Goal: Task Accomplishment & Management: Manage account settings

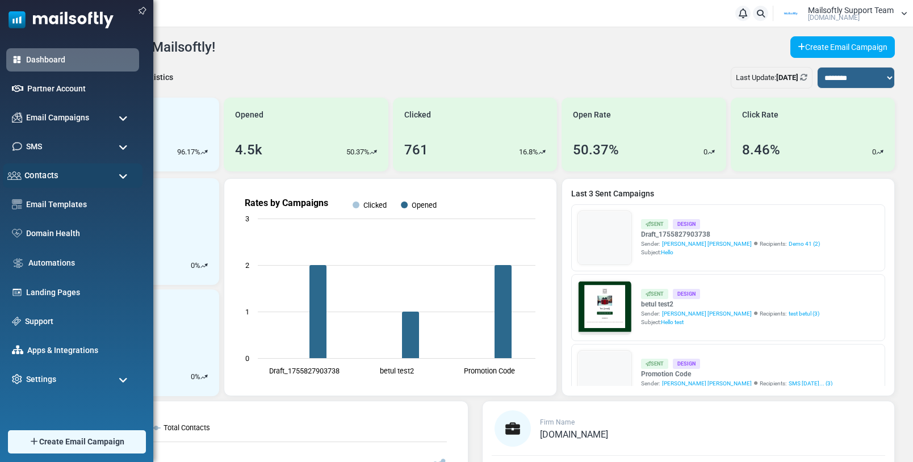
click at [55, 177] on span "Contacts" at bounding box center [41, 175] width 34 height 12
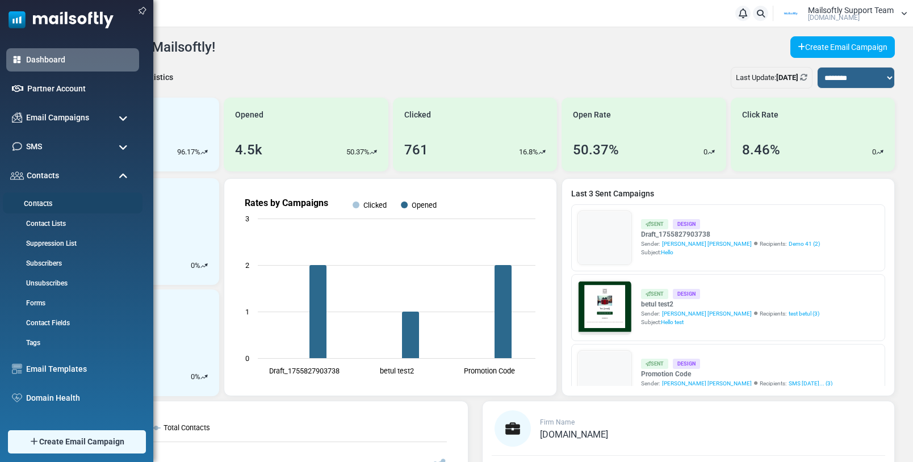
click at [39, 203] on link "Contacts" at bounding box center [71, 204] width 136 height 11
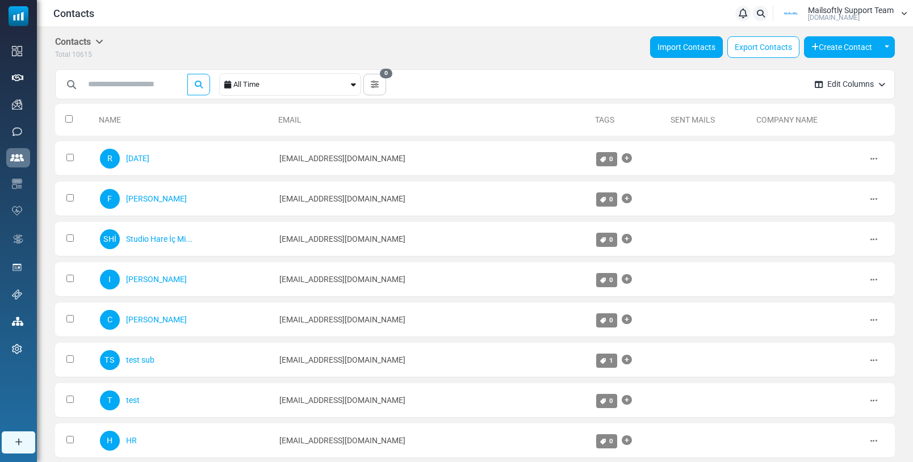
click at [688, 51] on link "Import Contacts" at bounding box center [686, 47] width 73 height 22
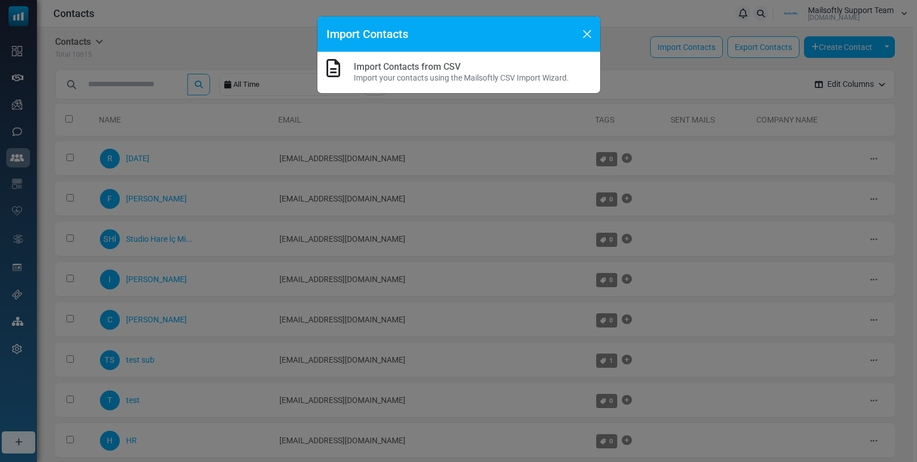
click at [444, 68] on link "Import Contacts from CSV" at bounding box center [407, 66] width 107 height 11
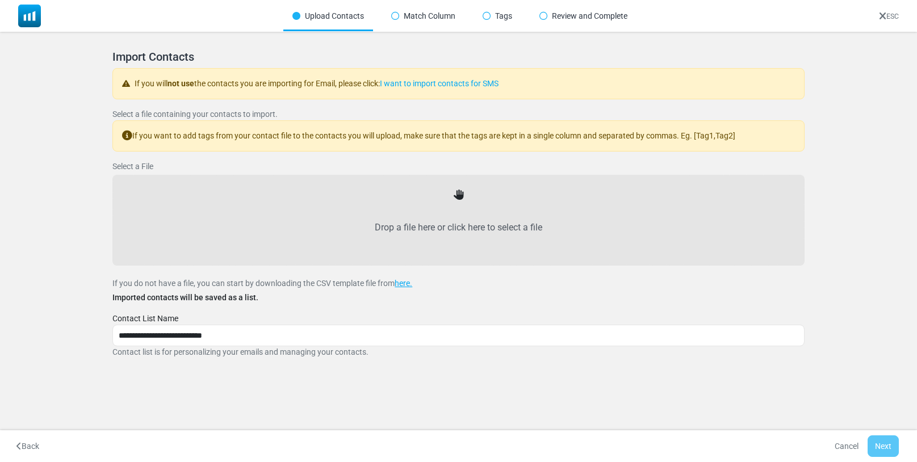
click at [890, 16] on link "ESC" at bounding box center [889, 16] width 20 height 8
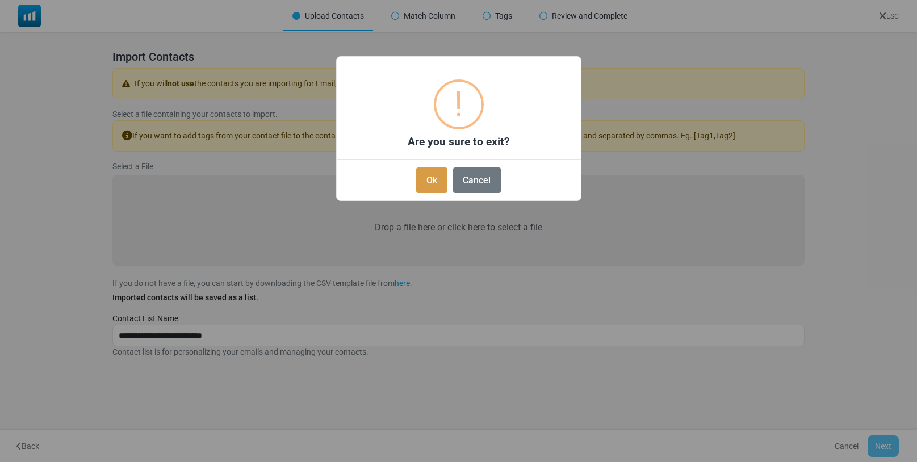
click at [438, 183] on button "Ok" at bounding box center [431, 181] width 31 height 26
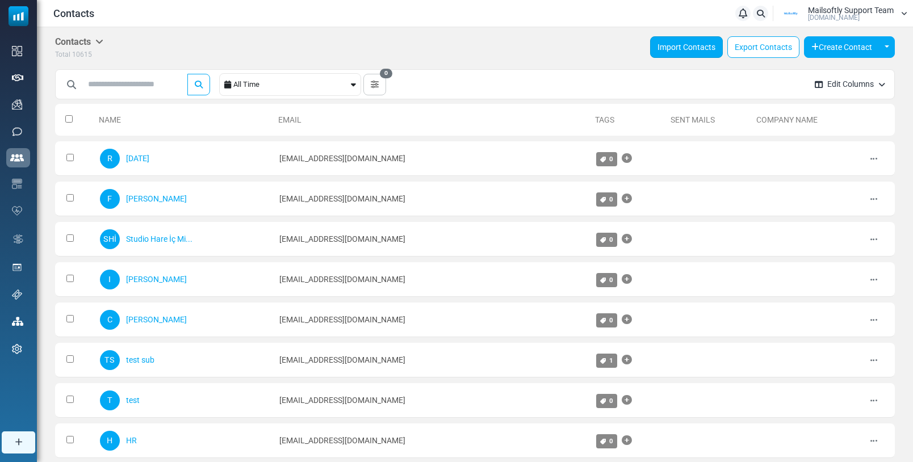
click at [683, 53] on link "Import Contacts" at bounding box center [686, 47] width 73 height 22
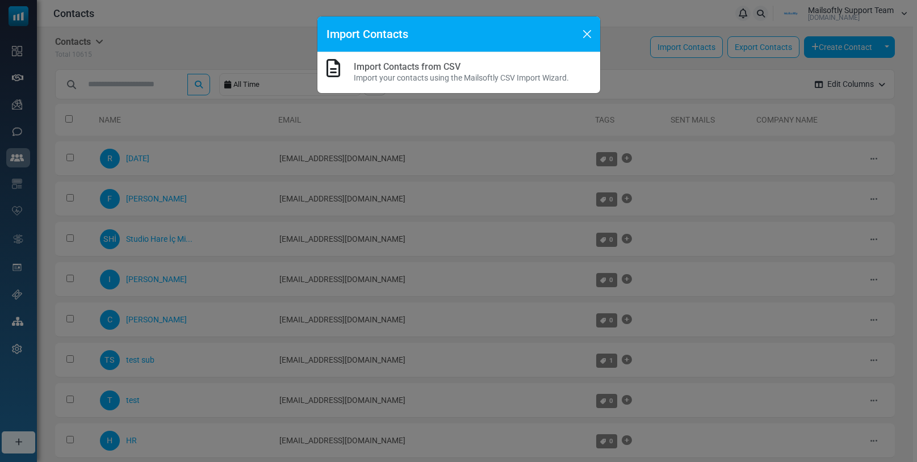
click at [418, 64] on link "Import Contacts from CSV" at bounding box center [407, 66] width 107 height 11
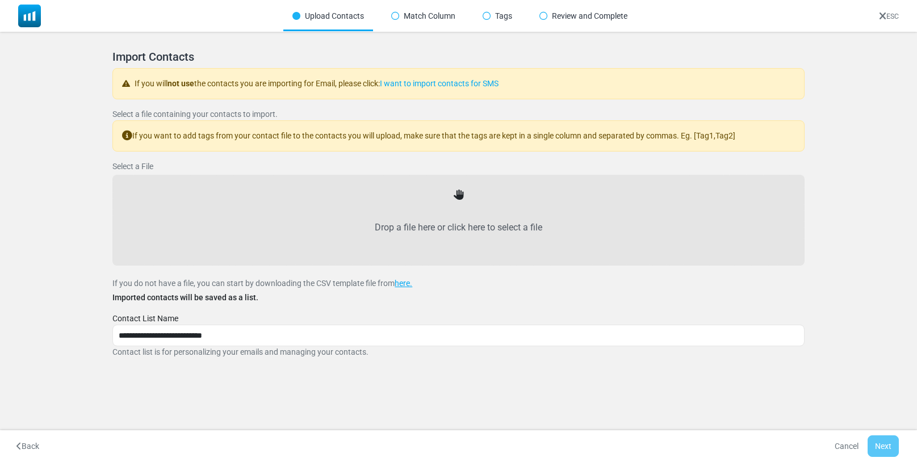
click at [461, 236] on label "Drop a file here or click here to select a file" at bounding box center [458, 228] width 667 height 50
click at [0, 0] on input "Drop a file here or click here to select a file" at bounding box center [0, 0] width 0 height 0
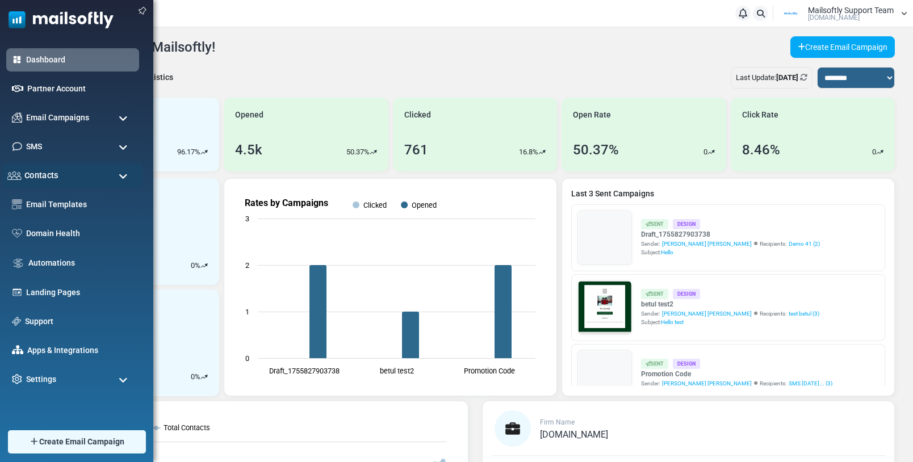
click at [60, 173] on div "Contacts" at bounding box center [73, 176] width 140 height 24
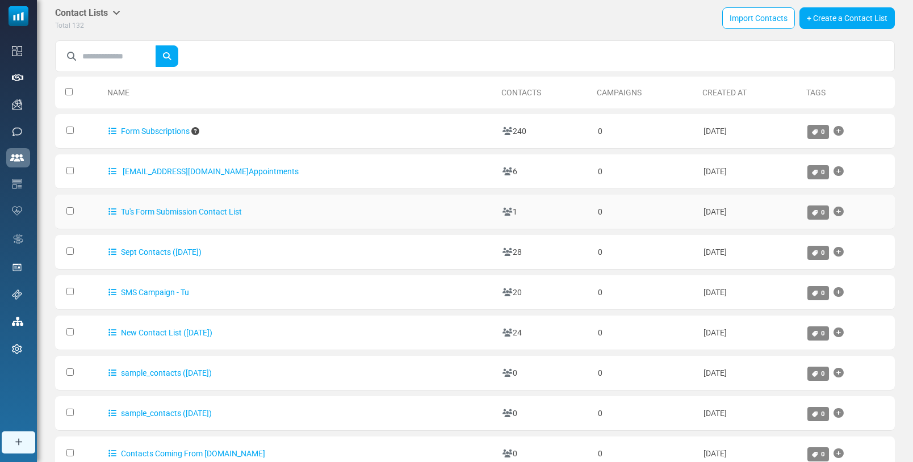
scroll to position [33, 0]
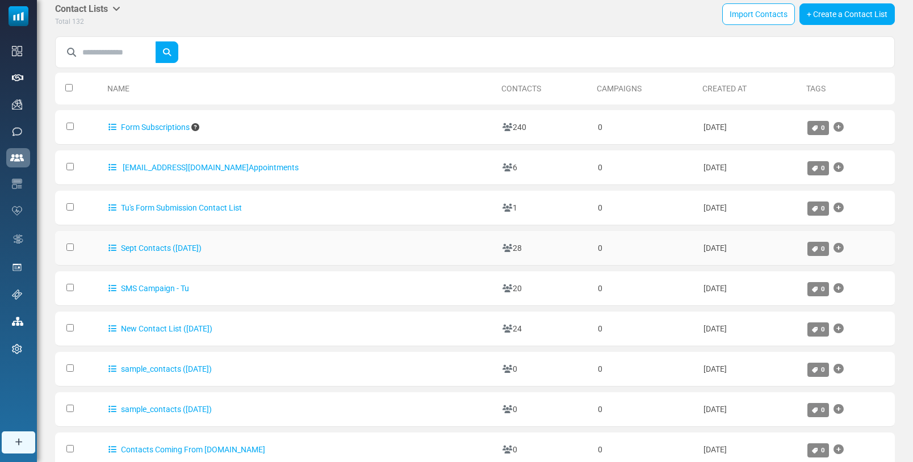
drag, startPoint x: 455, startPoint y: 249, endPoint x: 436, endPoint y: 247, distance: 19.4
click at [497, 247] on td "28" at bounding box center [544, 248] width 95 height 35
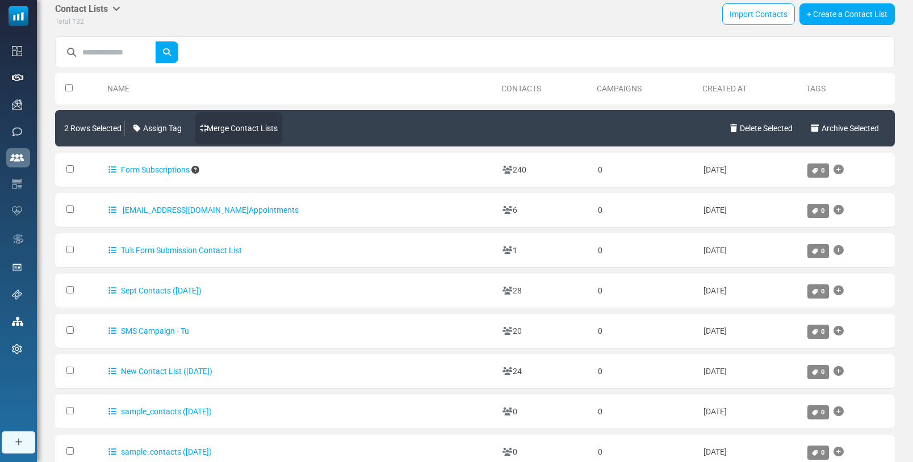
click at [245, 135] on link "Merge Contact Lists" at bounding box center [238, 128] width 87 height 32
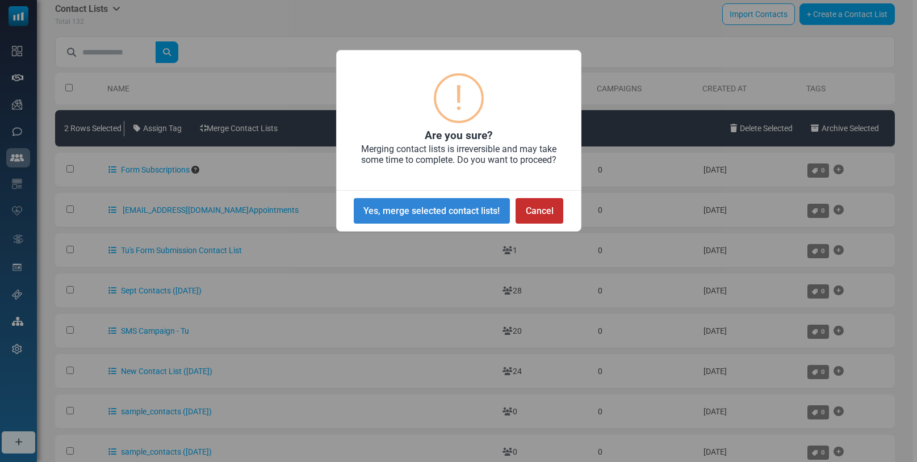
click at [558, 214] on button "Cancel" at bounding box center [540, 211] width 48 height 26
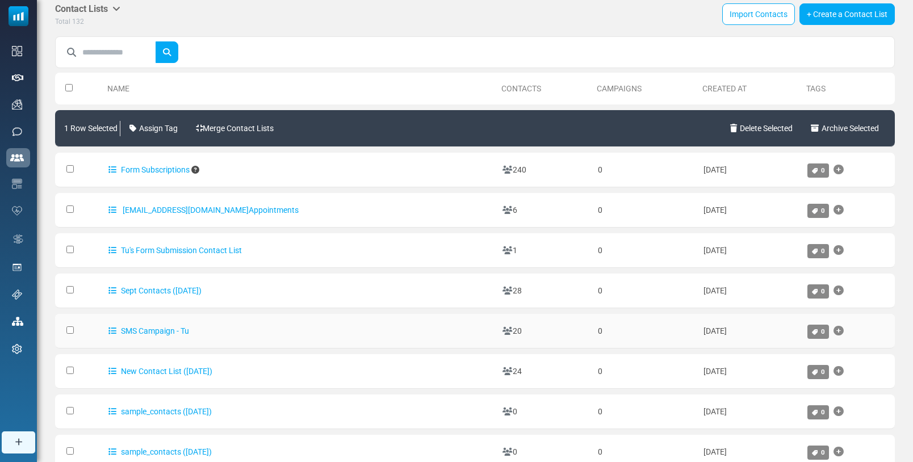
click at [69, 334] on td at bounding box center [79, 331] width 48 height 35
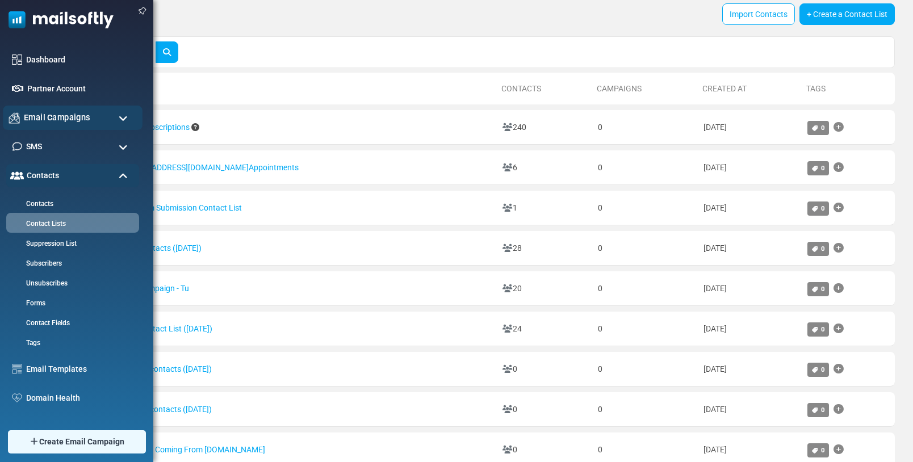
click at [62, 117] on span "Email Campaigns" at bounding box center [57, 117] width 66 height 12
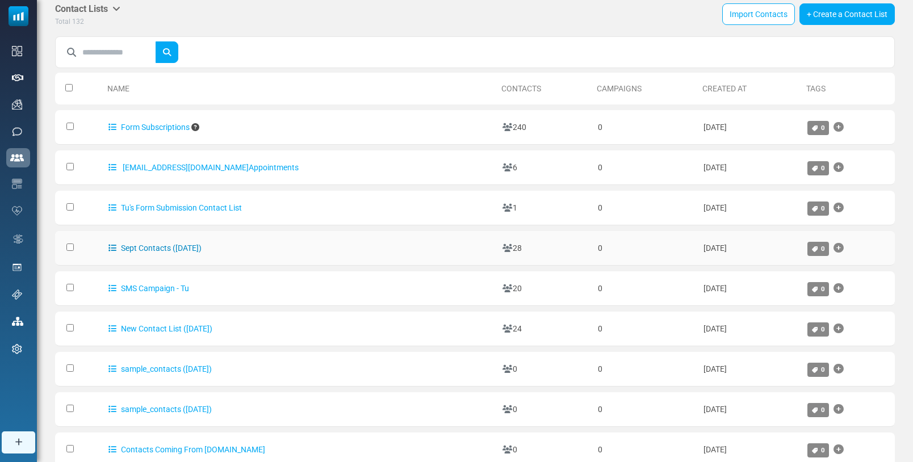
click at [171, 248] on link "Sept Contacts (9/4/2025)" at bounding box center [154, 248] width 93 height 9
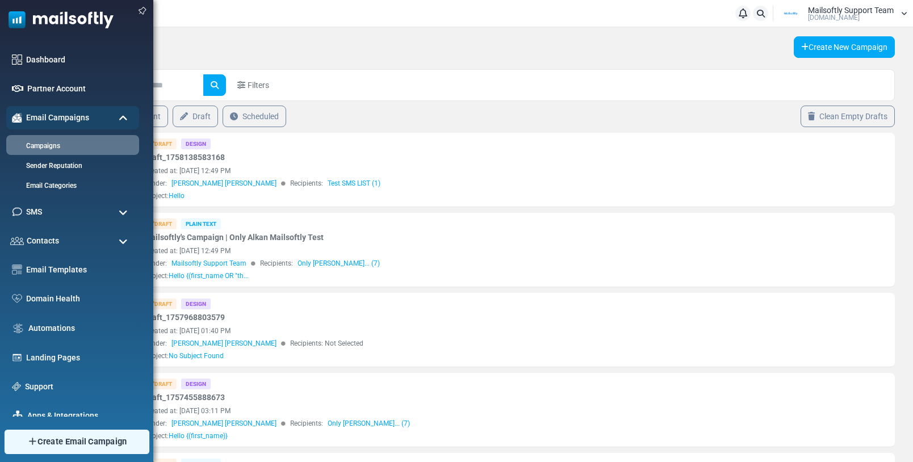
click at [64, 442] on span "Create Email Campaign" at bounding box center [82, 442] width 90 height 12
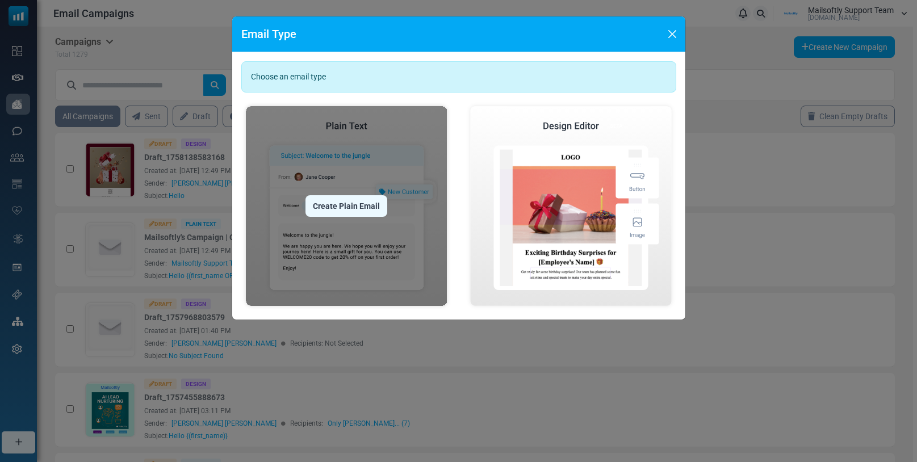
click at [333, 204] on div "Create Plain Email" at bounding box center [346, 206] width 82 height 22
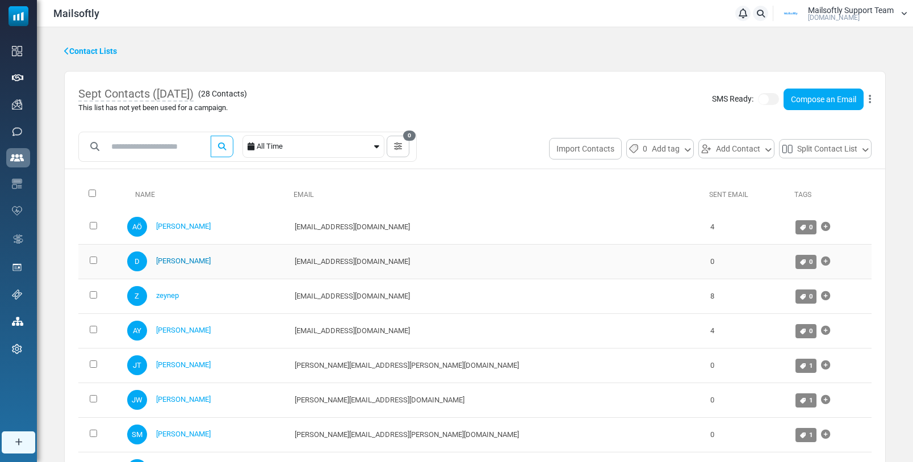
click at [176, 262] on link "[PERSON_NAME]" at bounding box center [183, 261] width 55 height 9
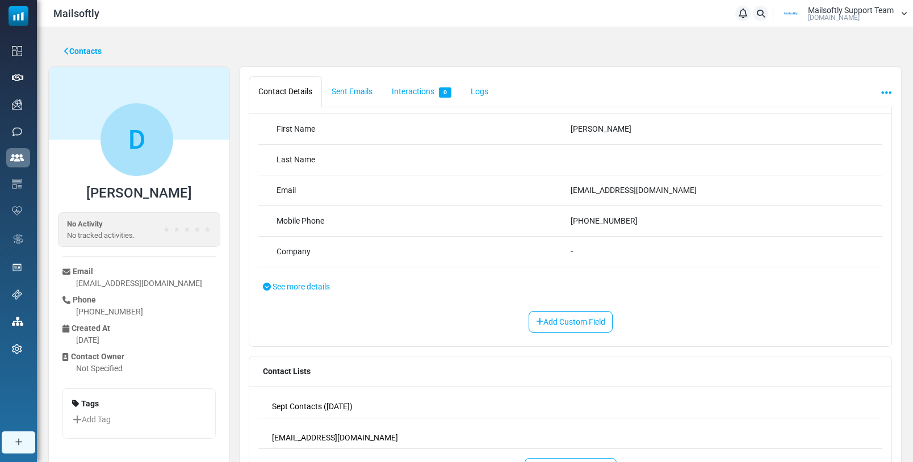
scroll to position [48, 0]
click at [284, 286] on span "See more details" at bounding box center [301, 288] width 57 height 9
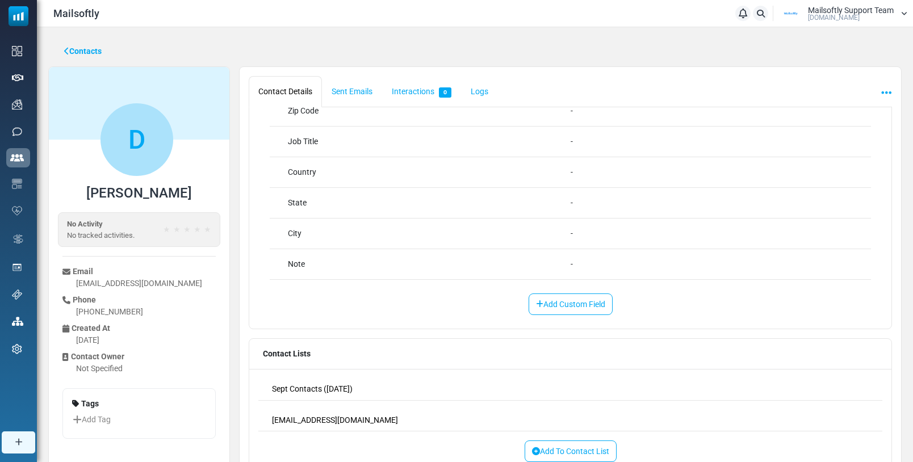
scroll to position [550, 0]
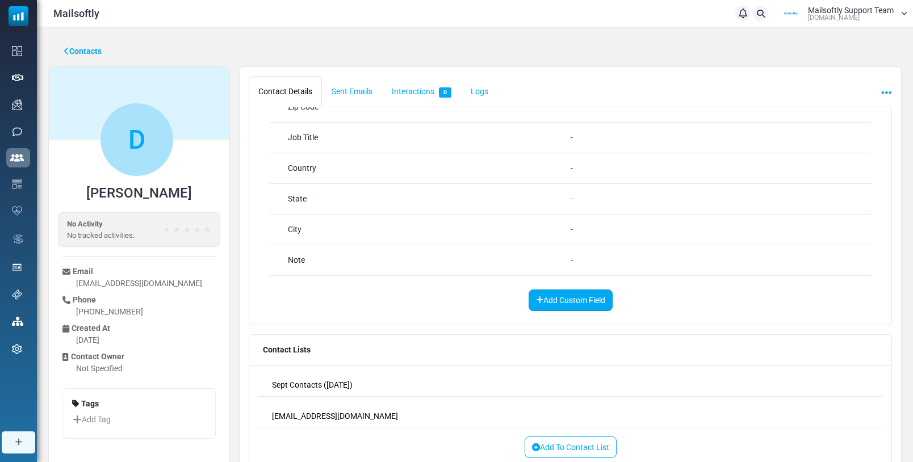
click at [564, 292] on link "Add Custom Field" at bounding box center [571, 301] width 84 height 22
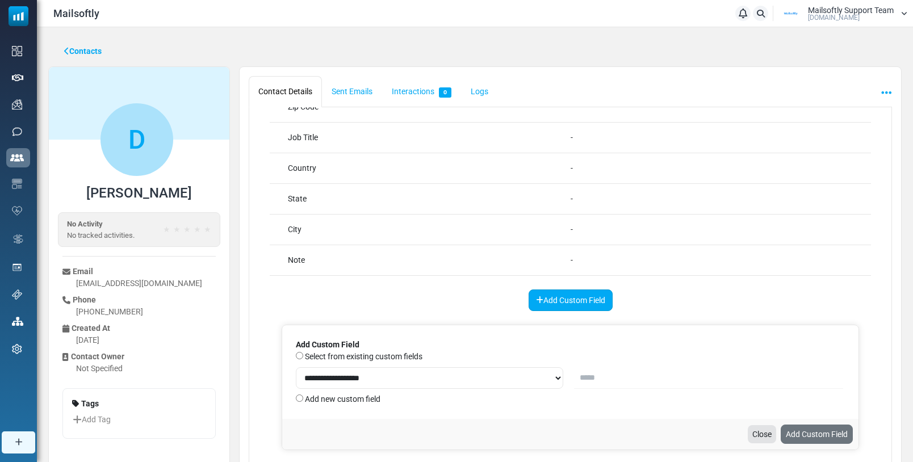
click at [564, 294] on link "Add Custom Field" at bounding box center [571, 301] width 84 height 22
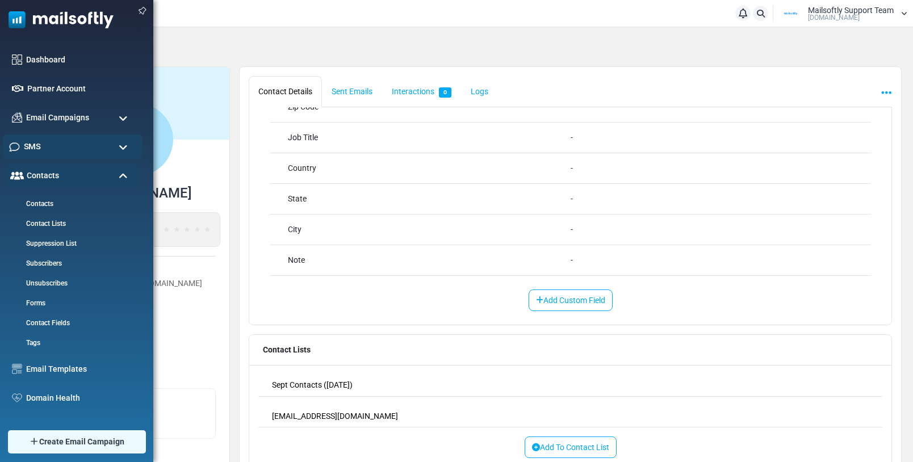
click at [47, 146] on div "SMS" at bounding box center [73, 147] width 140 height 24
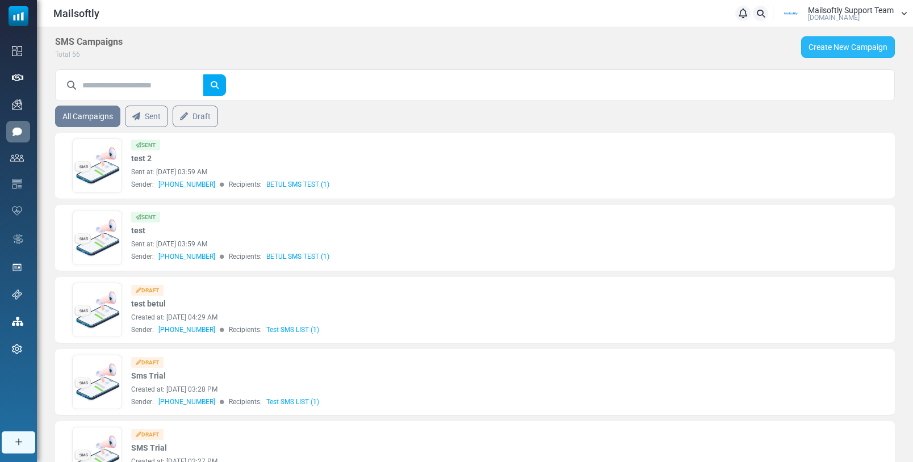
click at [866, 45] on link "Create New Campaign" at bounding box center [848, 47] width 94 height 22
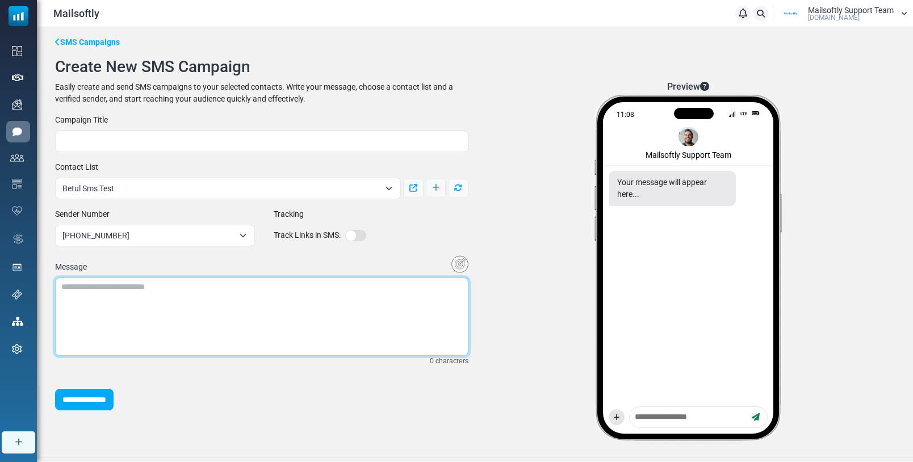
click at [120, 312] on textarea at bounding box center [261, 317] width 413 height 78
type textarea "**********"
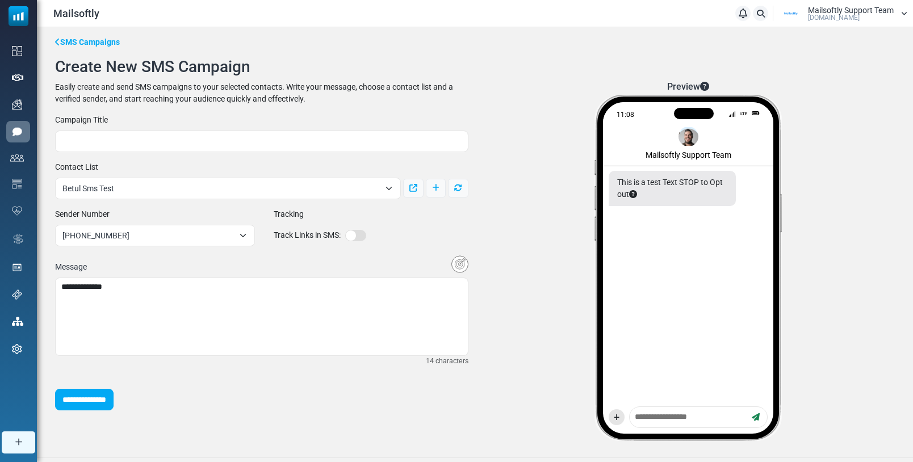
click at [149, 187] on span "Betul Sms Test" at bounding box center [220, 189] width 317 height 14
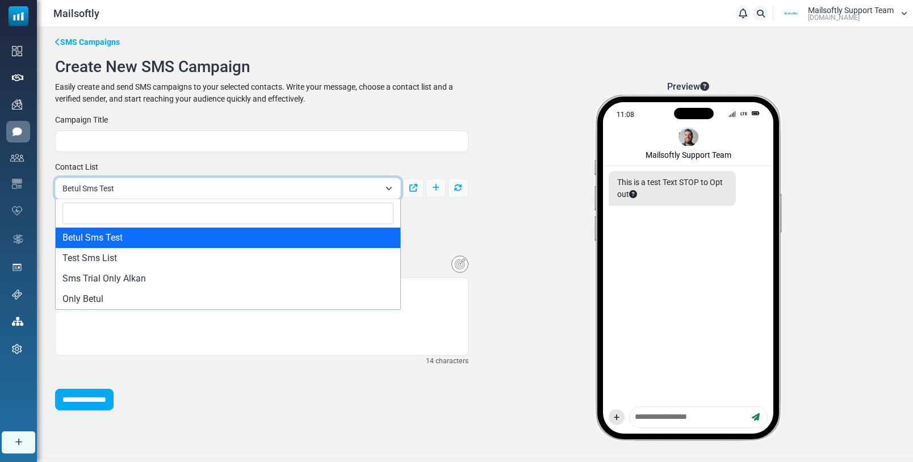
click at [227, 163] on div "**********" at bounding box center [261, 180] width 427 height 38
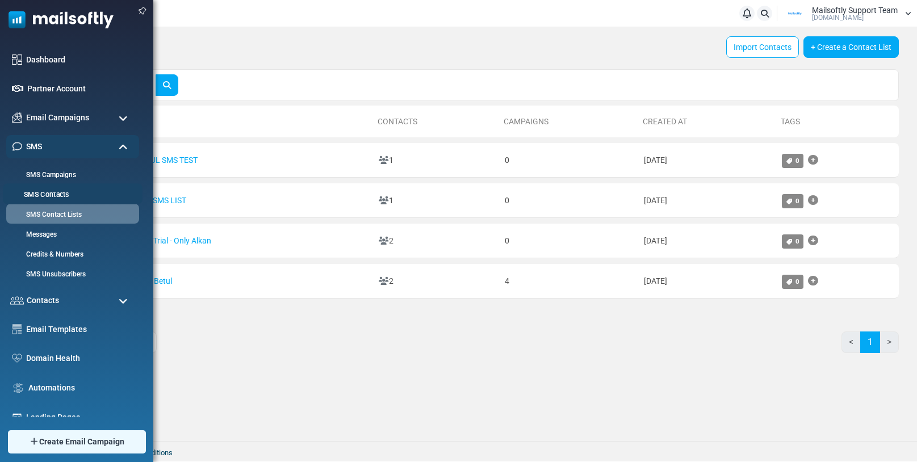
click at [51, 195] on link "SMS Contacts" at bounding box center [71, 195] width 136 height 11
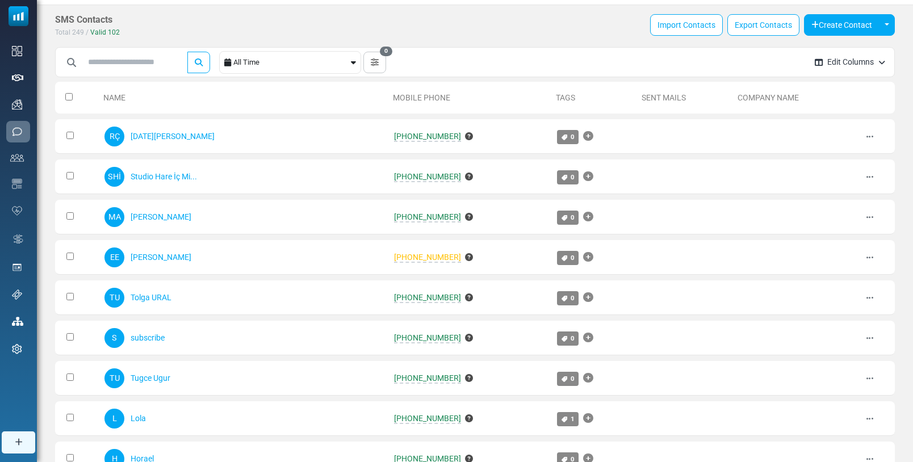
scroll to position [23, 0]
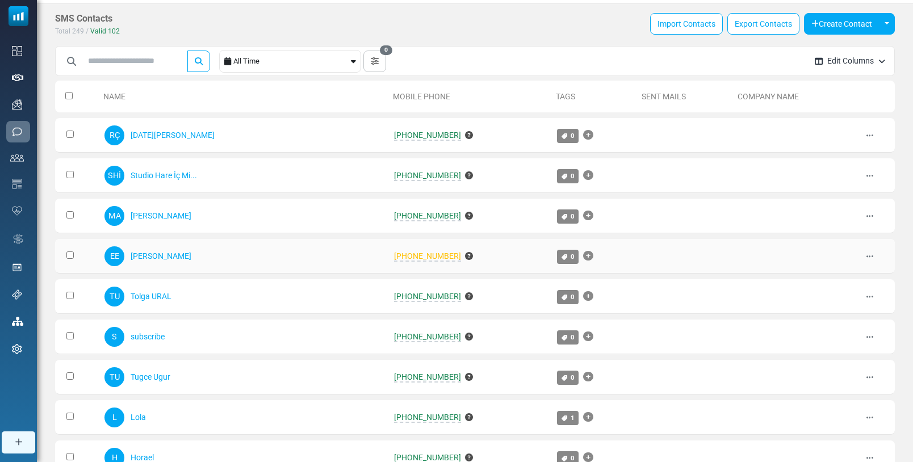
click at [394, 256] on span "+918447060250" at bounding box center [427, 257] width 67 height 10
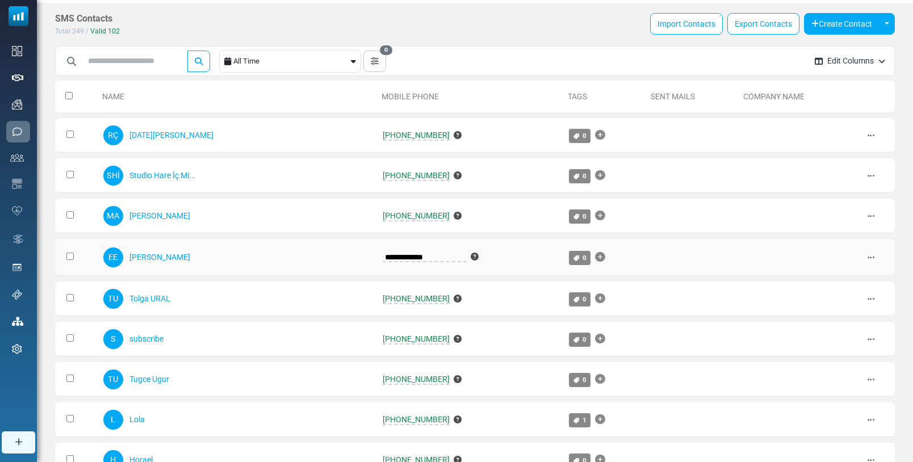
click at [443, 243] on td "**********" at bounding box center [470, 257] width 187 height 37
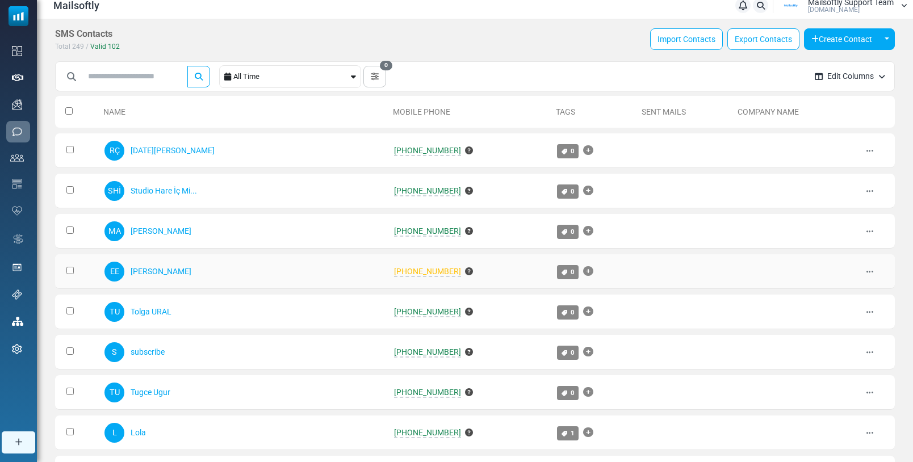
scroll to position [0, 0]
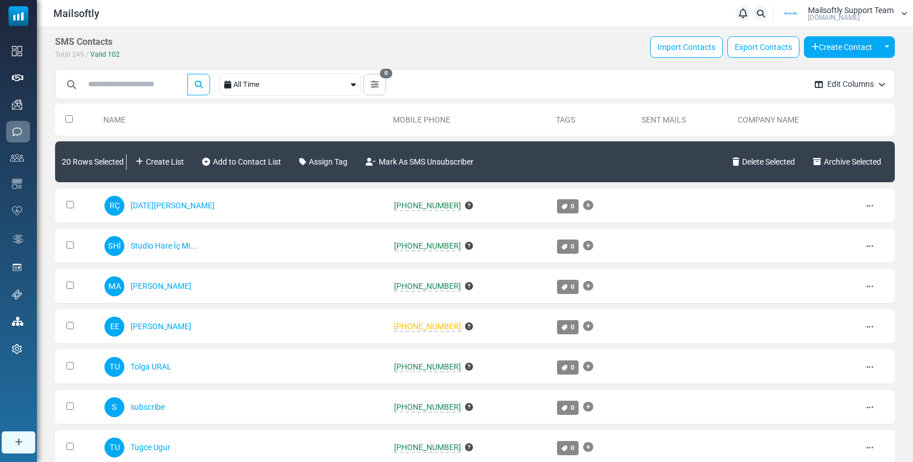
click at [68, 123] on th at bounding box center [77, 120] width 44 height 32
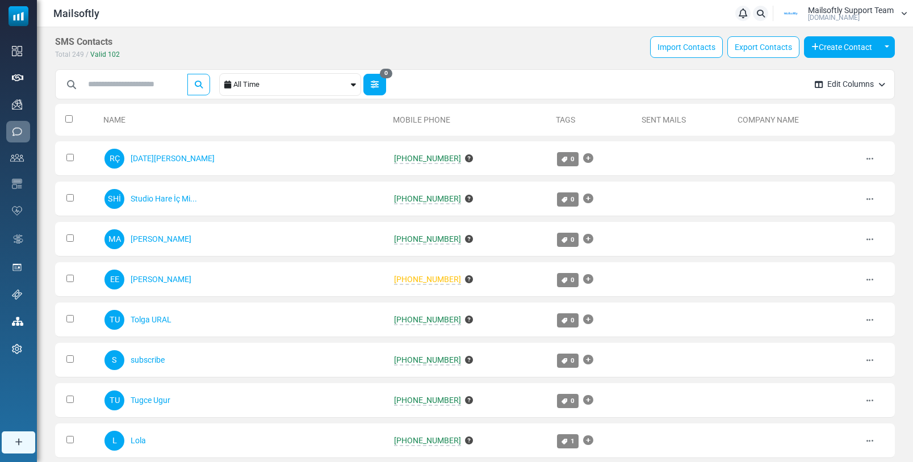
click at [386, 91] on button "0" at bounding box center [374, 85] width 23 height 22
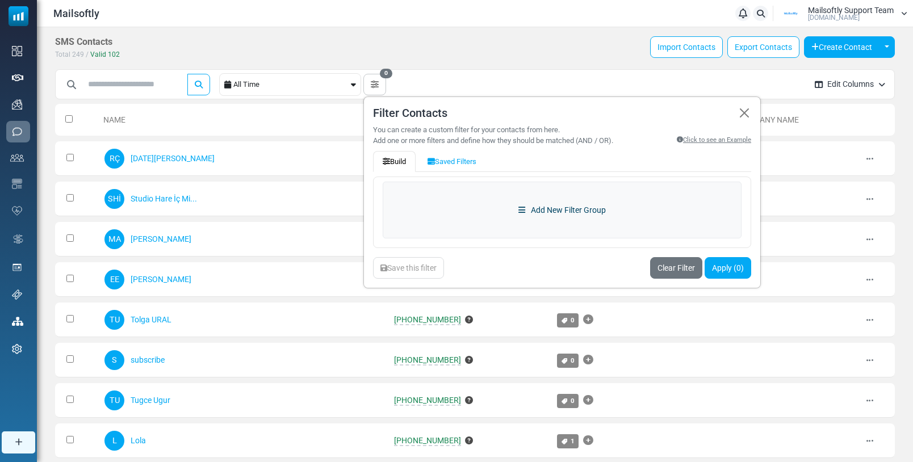
click at [534, 214] on link "Add New Filter Group" at bounding box center [562, 210] width 359 height 57
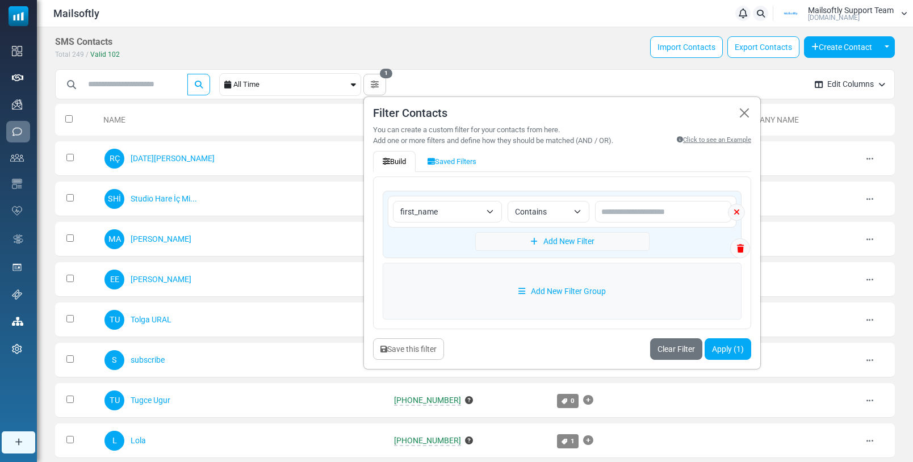
click at [481, 212] on span "first_name" at bounding box center [440, 212] width 81 height 14
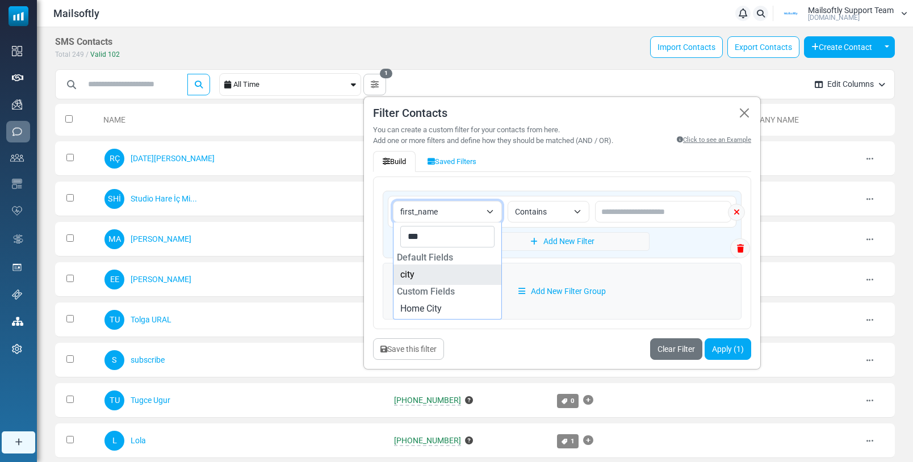
type input "***"
select select "****"
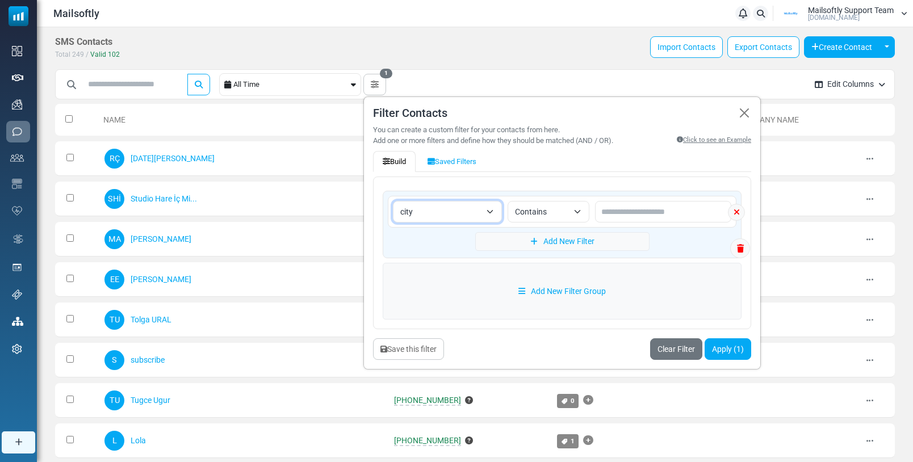
click at [576, 219] on span "Contains" at bounding box center [549, 212] width 82 height 22
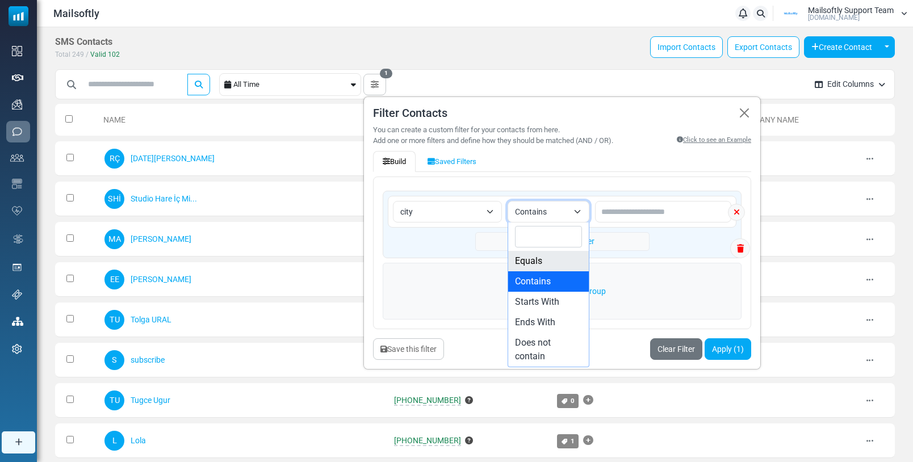
select select "******"
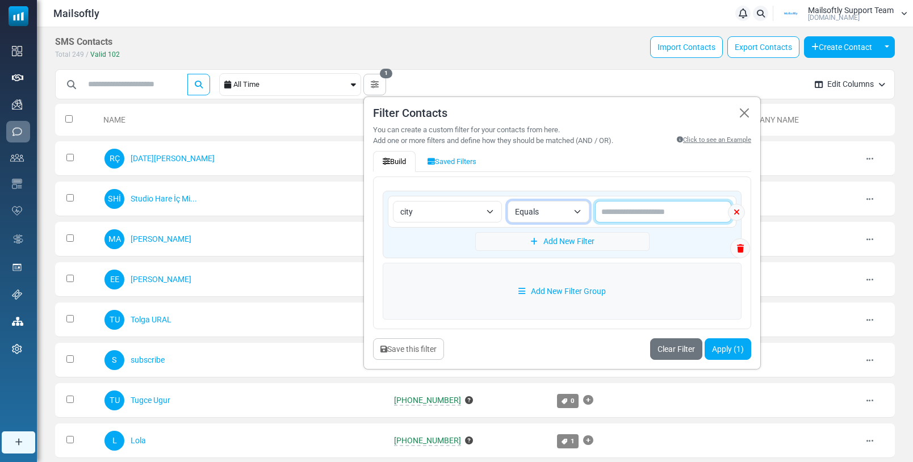
click at [629, 217] on input "text" at bounding box center [663, 212] width 136 height 22
type input "*******"
click at [747, 116] on button "button" at bounding box center [745, 113] width 14 height 14
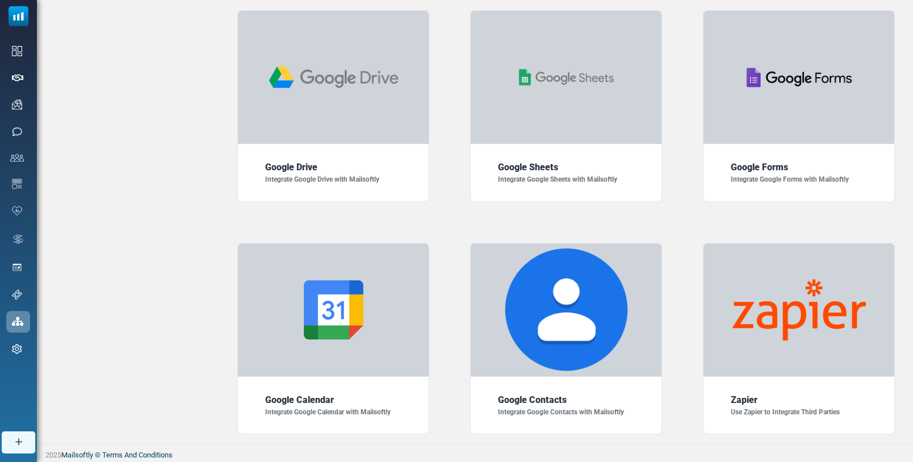
scroll to position [841, 0]
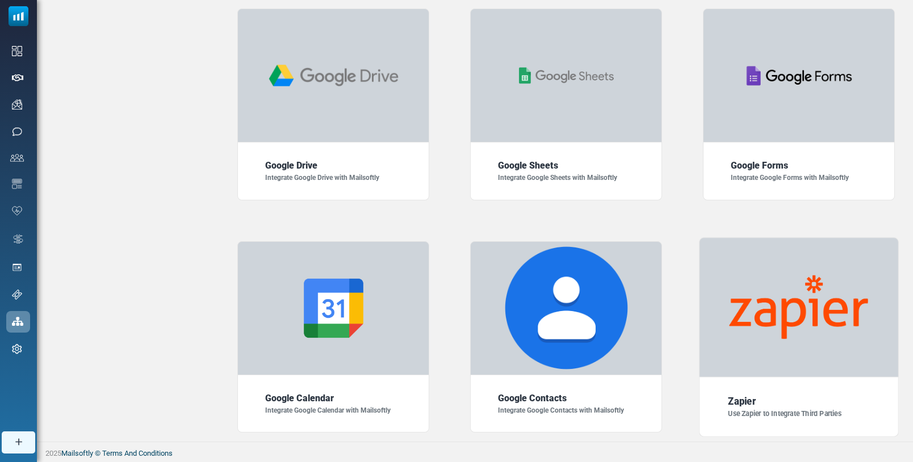
click at [785, 319] on img at bounding box center [799, 307] width 139 height 64
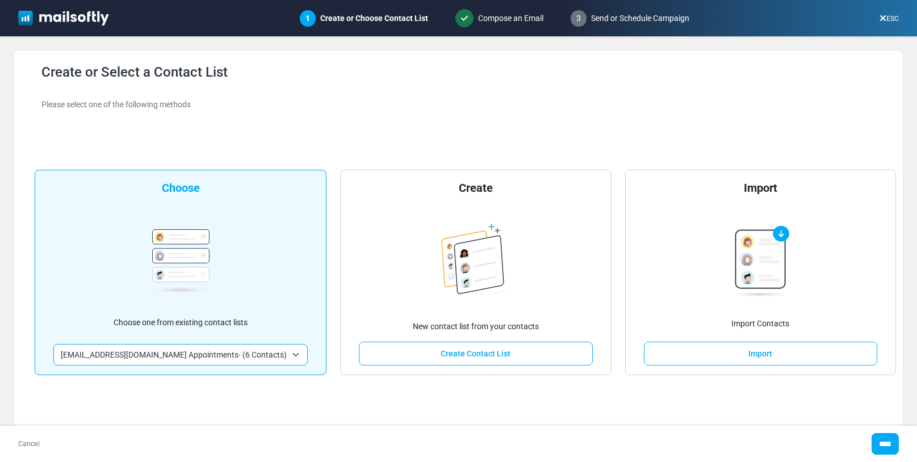
click at [191, 355] on span "alkan@mailsoftly.com Appointments- (6 Contacts)" at bounding box center [174, 355] width 226 height 14
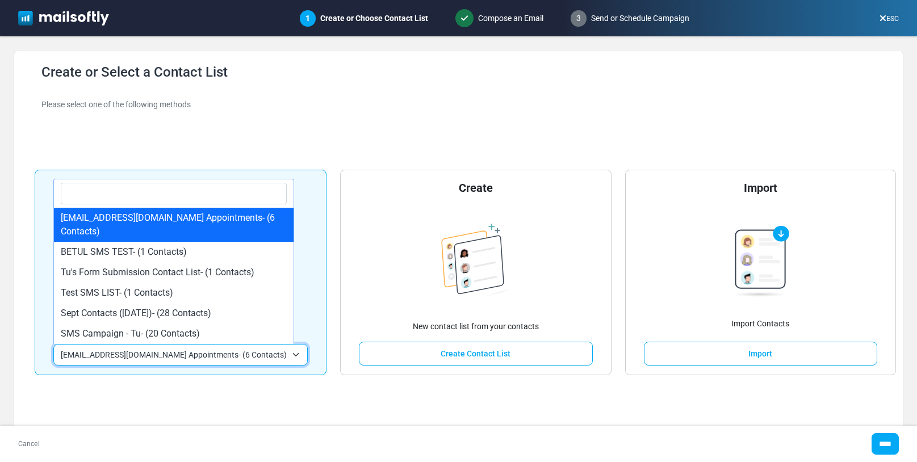
click at [388, 129] on div "**********" at bounding box center [458, 242] width 861 height 357
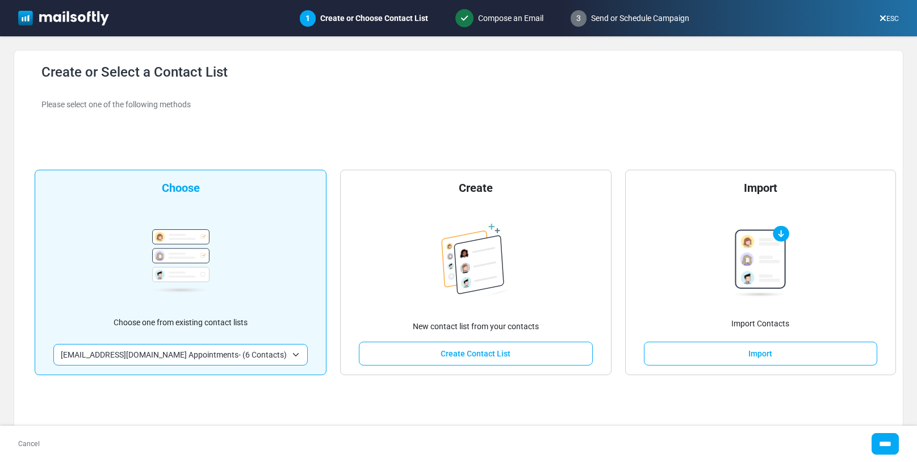
click at [879, 442] on input "****" at bounding box center [885, 444] width 27 height 22
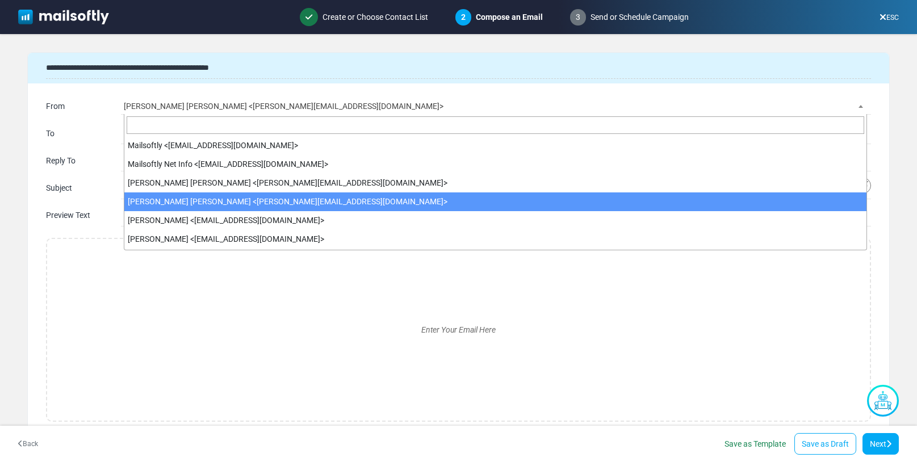
click at [271, 108] on span "Esma Calis Turan <esma@mailsoftly.net>" at bounding box center [495, 106] width 743 height 16
type input "*"
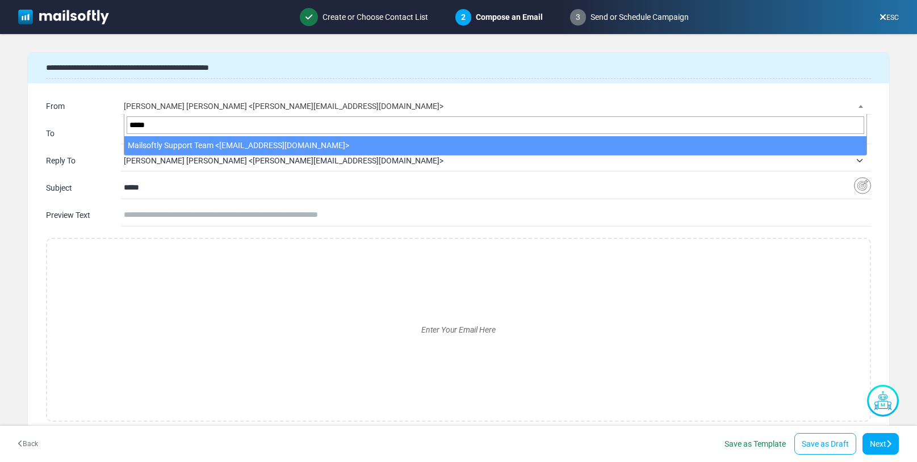
type input "*****"
select select "**"
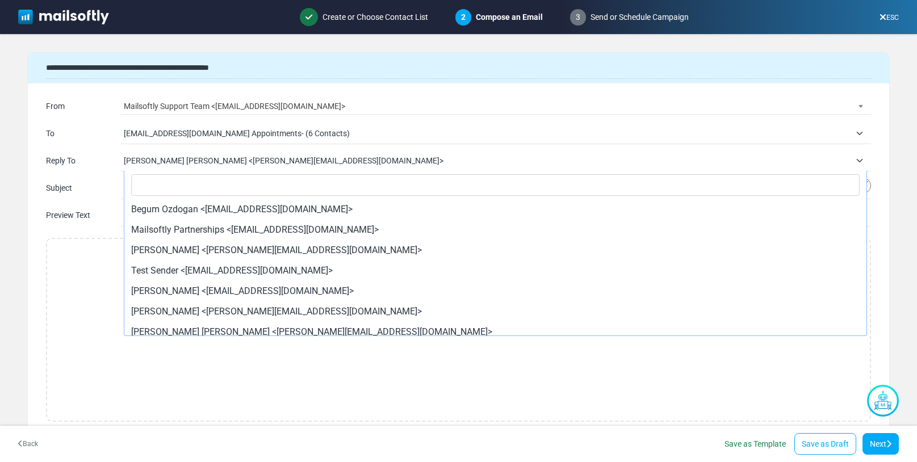
click at [236, 160] on span "Esma Calis Turan <esma@mailsoftly.net>" at bounding box center [487, 161] width 727 height 14
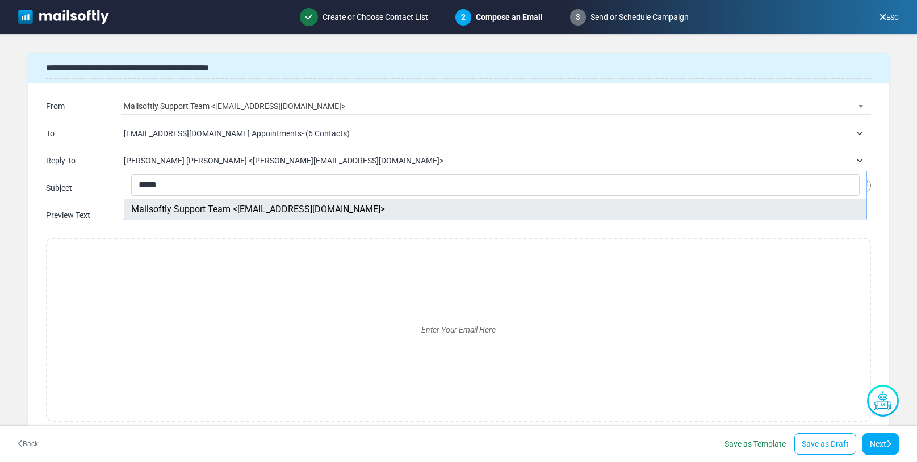
type input "*****"
select select "**********"
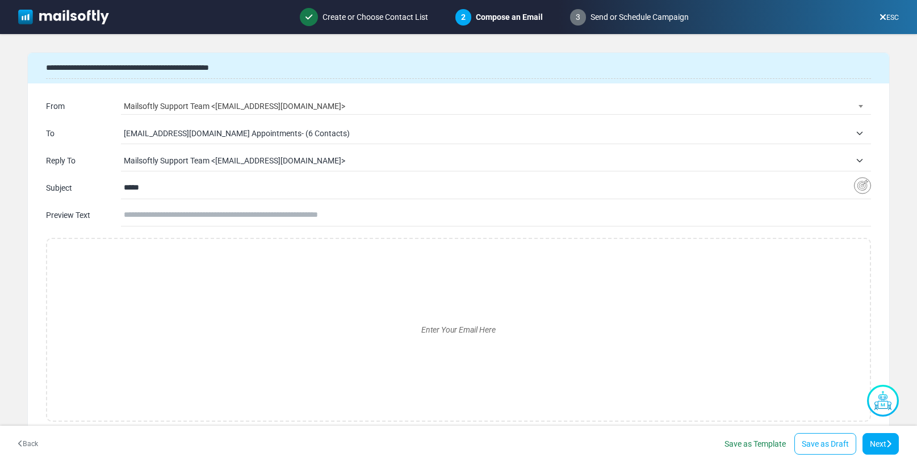
click at [149, 189] on input "*****" at bounding box center [489, 188] width 730 height 22
click at [854, 186] on img "Insert Variable" at bounding box center [862, 186] width 17 height 18
click at [754, 284] on span "Select options" at bounding box center [774, 291] width 120 height 14
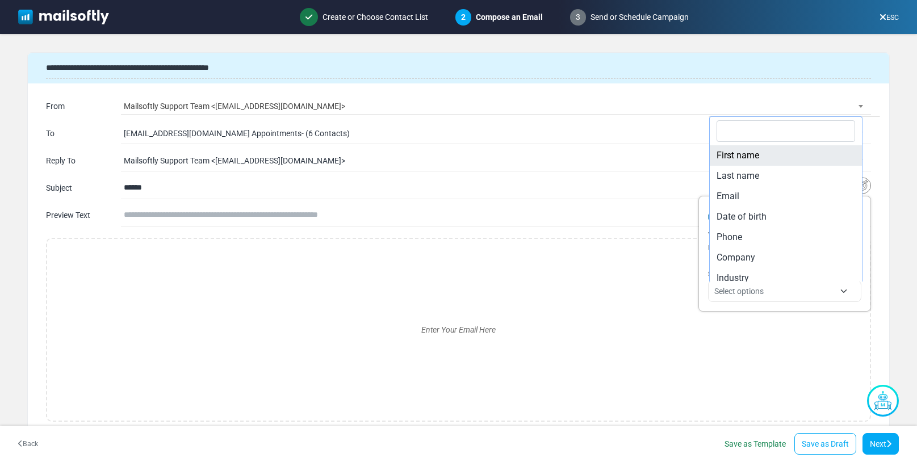
drag, startPoint x: 752, startPoint y: 158, endPoint x: 643, endPoint y: 170, distance: 110.2
type input "**********"
select select "**********"
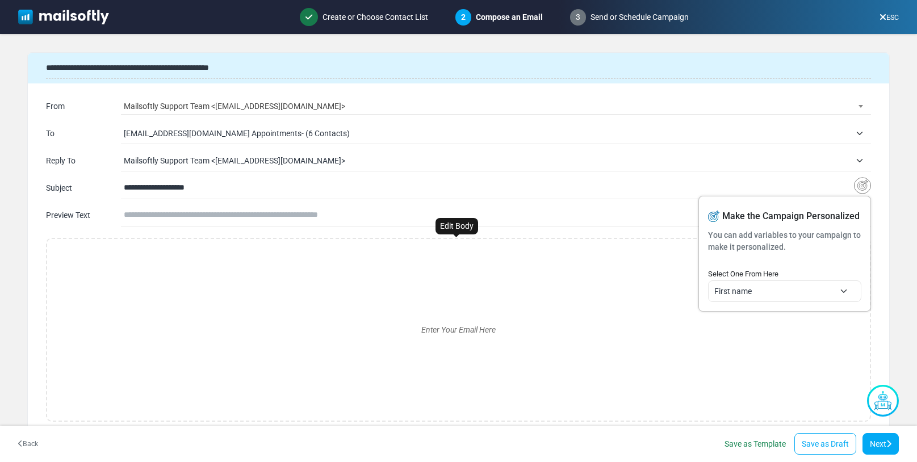
click at [138, 297] on div "Enter Your Email Here" at bounding box center [458, 330] width 805 height 164
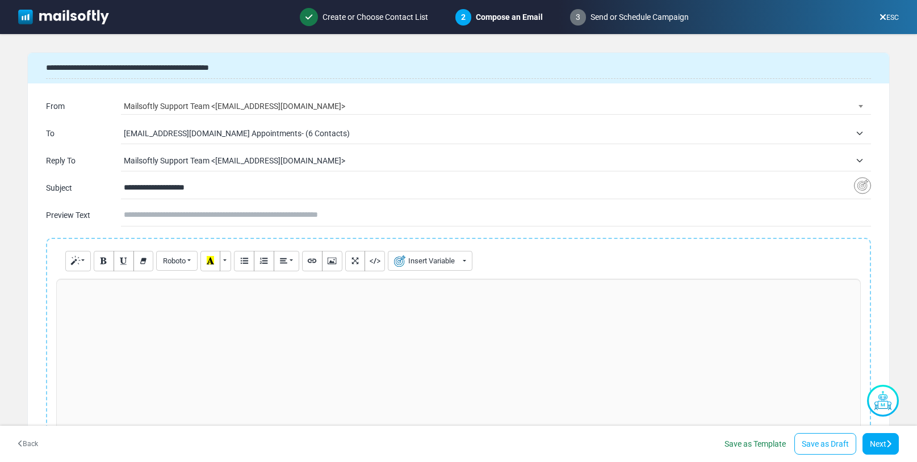
click at [124, 299] on div at bounding box center [458, 364] width 805 height 170
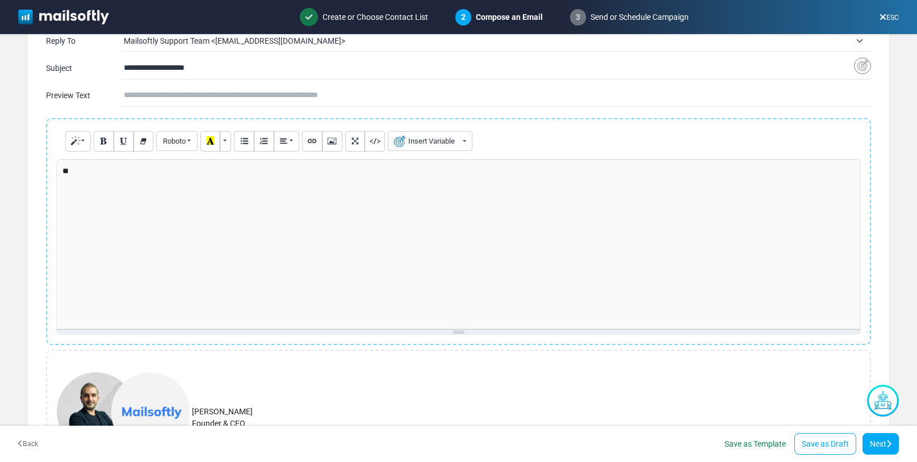
scroll to position [75, 0]
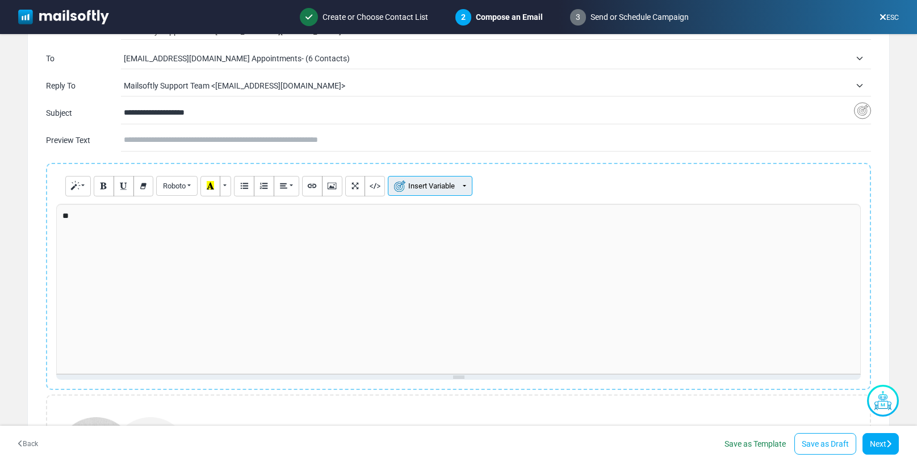
click at [461, 186] on button "Insert Variable" at bounding box center [430, 186] width 85 height 20
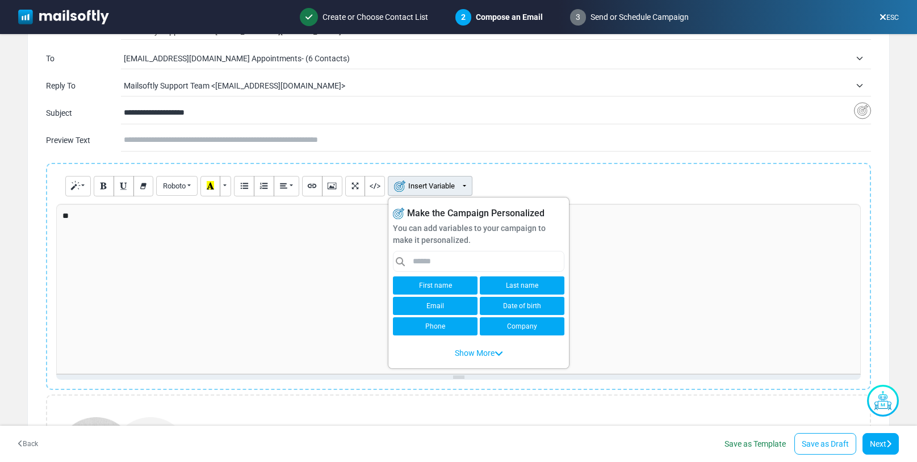
click at [441, 287] on link "First name" at bounding box center [435, 286] width 85 height 18
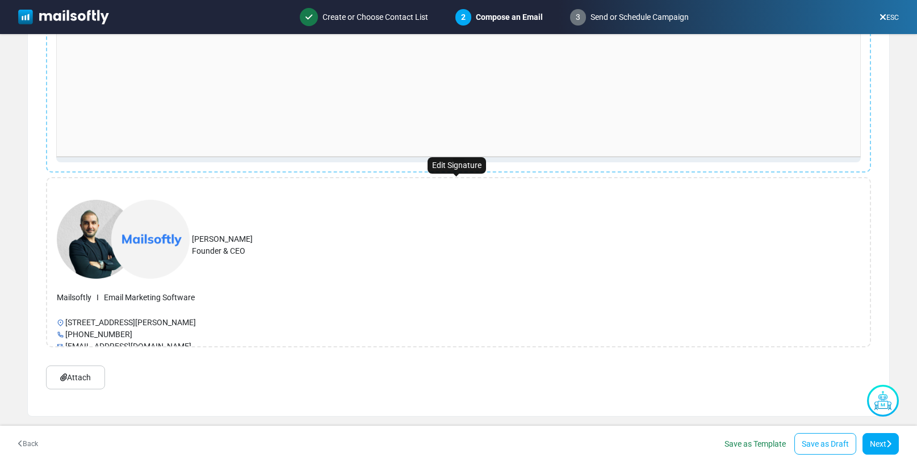
scroll to position [0, 0]
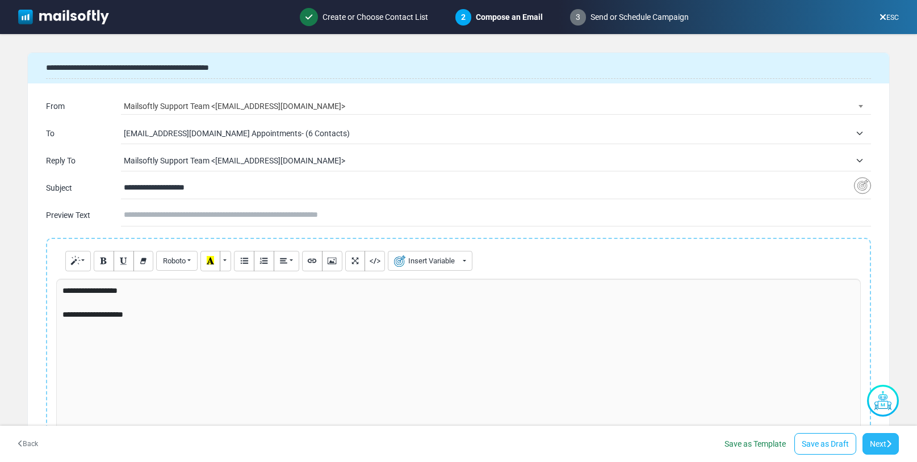
click at [867, 438] on link "Next" at bounding box center [880, 444] width 36 height 22
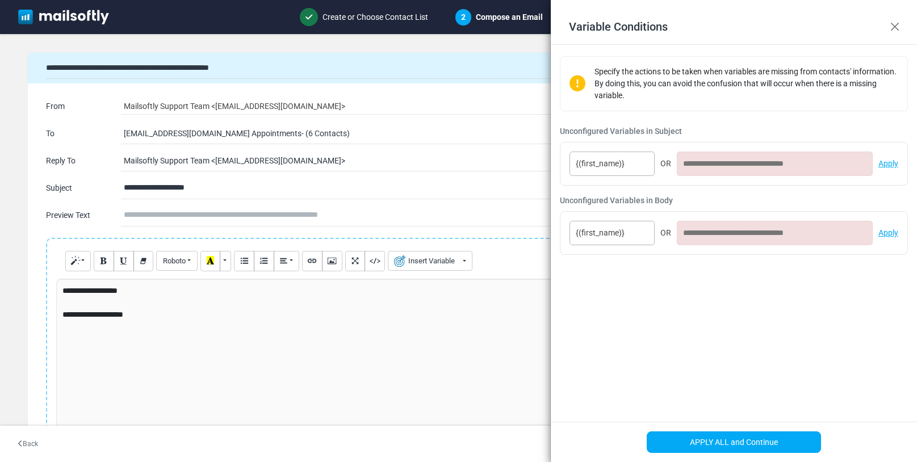
click at [724, 162] on input at bounding box center [775, 164] width 196 height 24
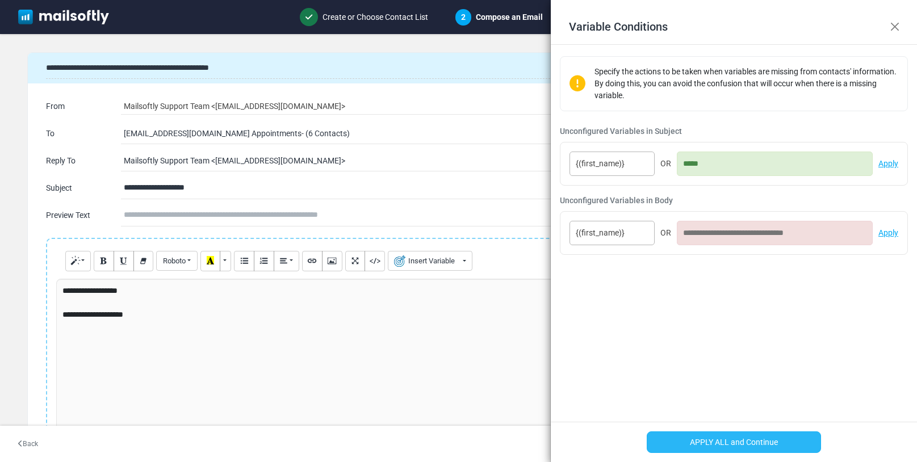
type input "*****"
click at [723, 441] on button "APPLY ALL and Continue" at bounding box center [734, 443] width 174 height 22
type input "**********"
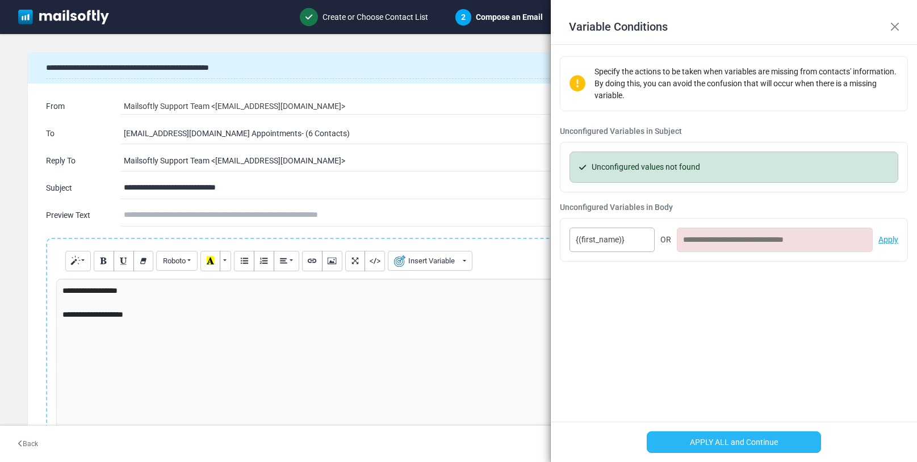
click at [726, 441] on button "APPLY ALL and Continue" at bounding box center [734, 443] width 174 height 22
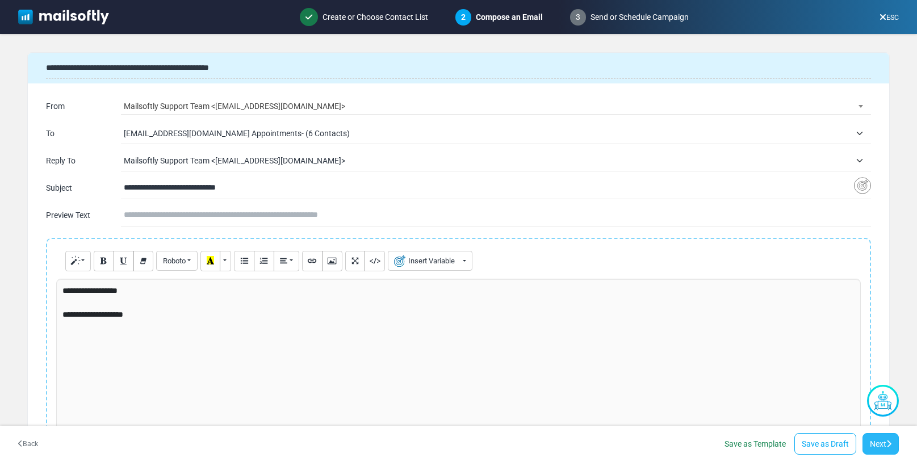
click at [885, 443] on link "Next" at bounding box center [880, 444] width 36 height 22
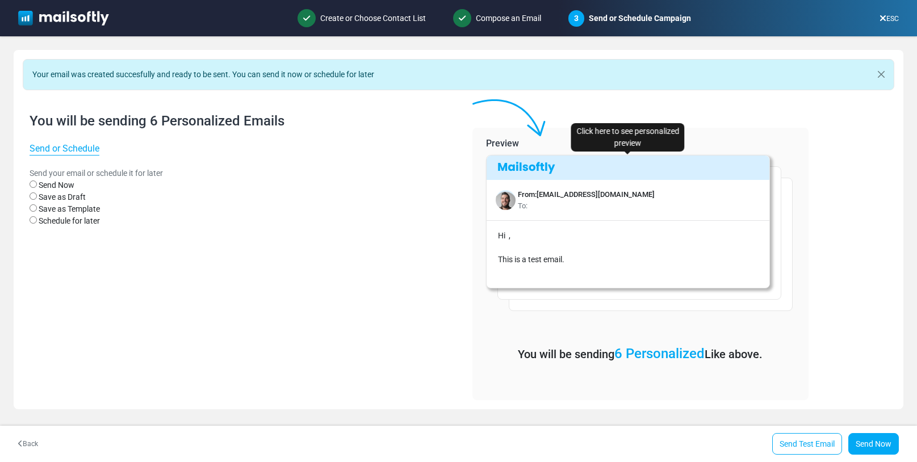
click at [571, 241] on p "Hi ," at bounding box center [629, 236] width 262 height 12
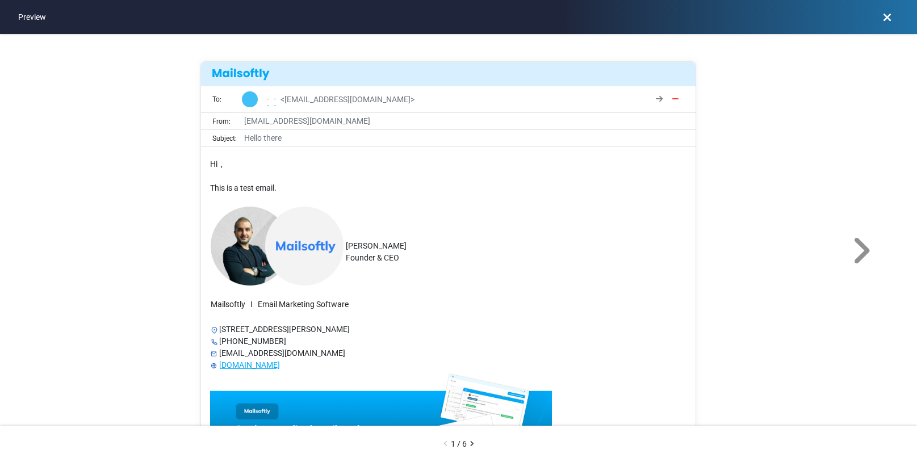
click at [852, 256] on icon at bounding box center [861, 251] width 21 height 34
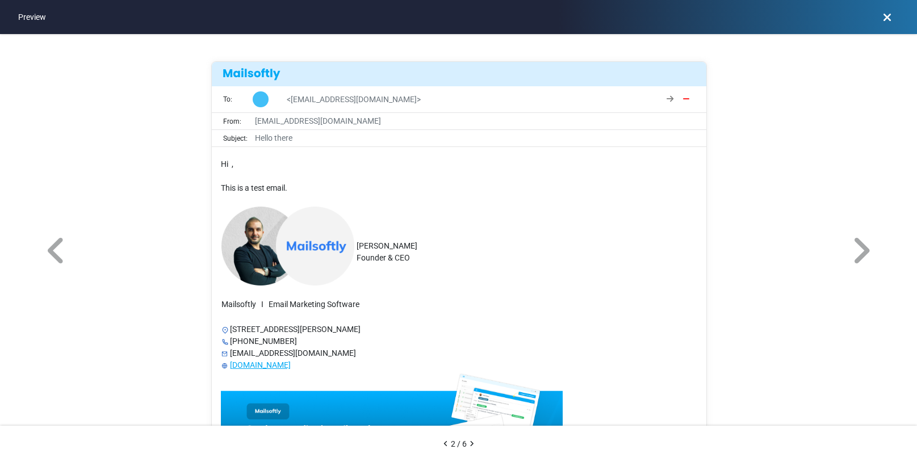
click at [886, 18] on icon at bounding box center [887, 17] width 9 height 1
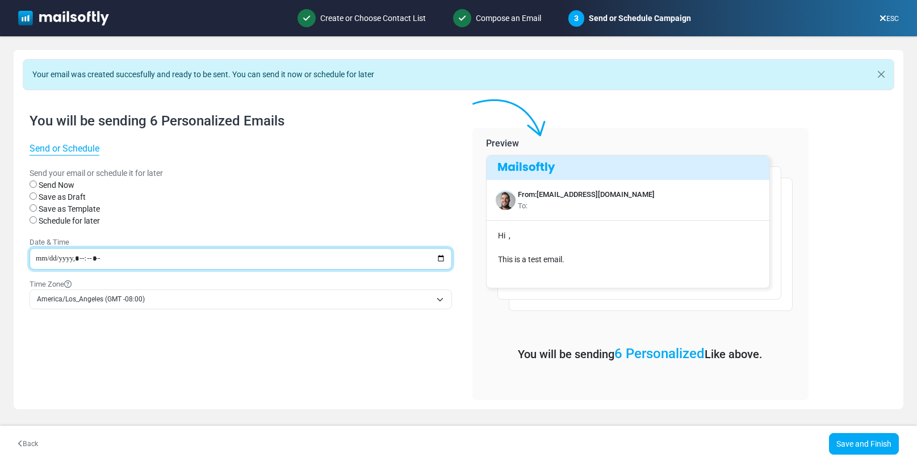
click at [441, 261] on input "datetime-local" at bounding box center [241, 259] width 422 height 22
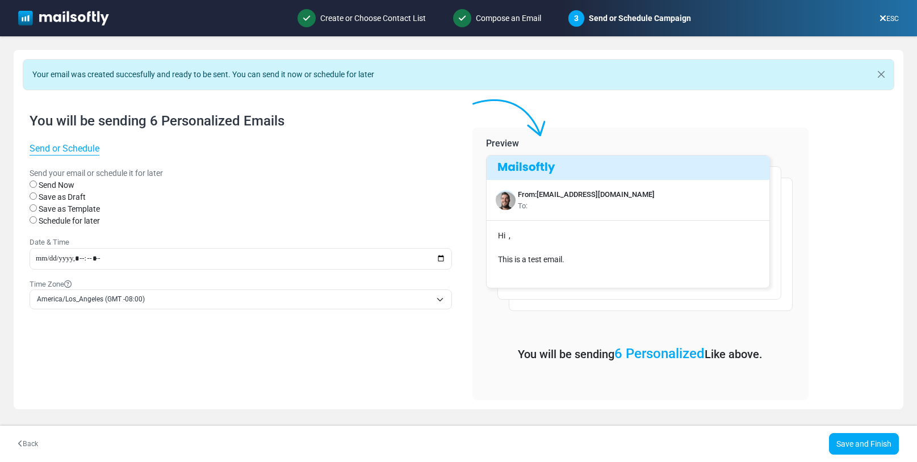
type input "**********"
click at [307, 334] on div "**********" at bounding box center [241, 249] width 450 height 301
click at [109, 299] on span "America/Los_Angeles (GMT -08:00)" at bounding box center [234, 300] width 394 height 12
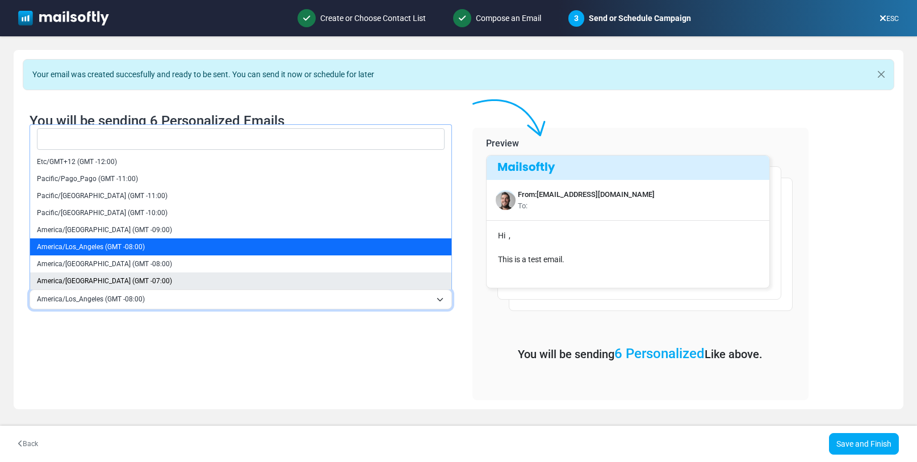
click at [171, 342] on div "**********" at bounding box center [241, 249] width 450 height 301
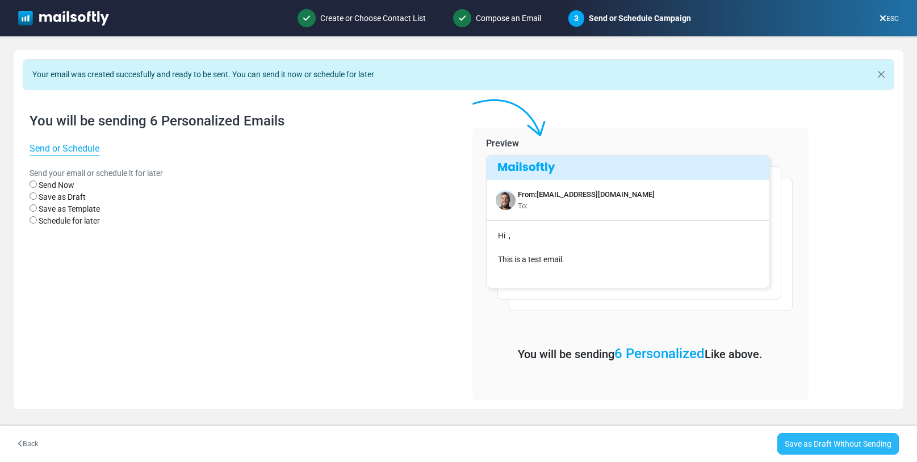
click at [799, 440] on link "Save as Draft Without Sending" at bounding box center [838, 444] width 122 height 22
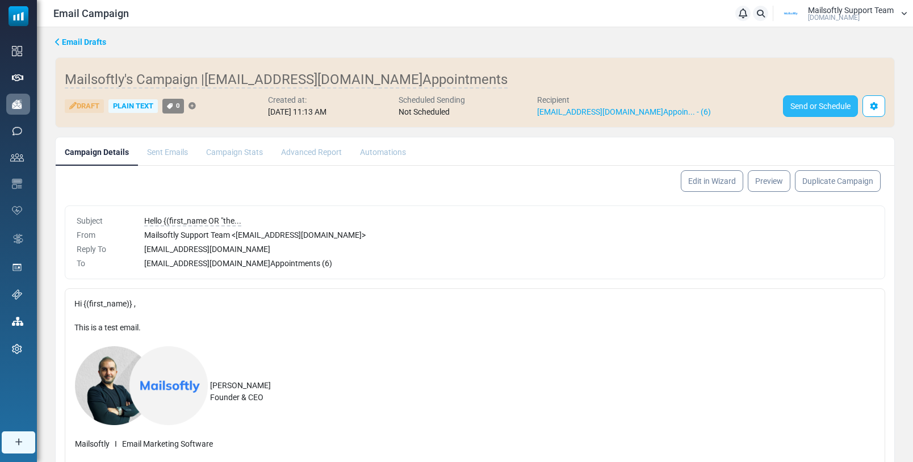
click at [816, 102] on link "Send or Schedule" at bounding box center [820, 106] width 75 height 22
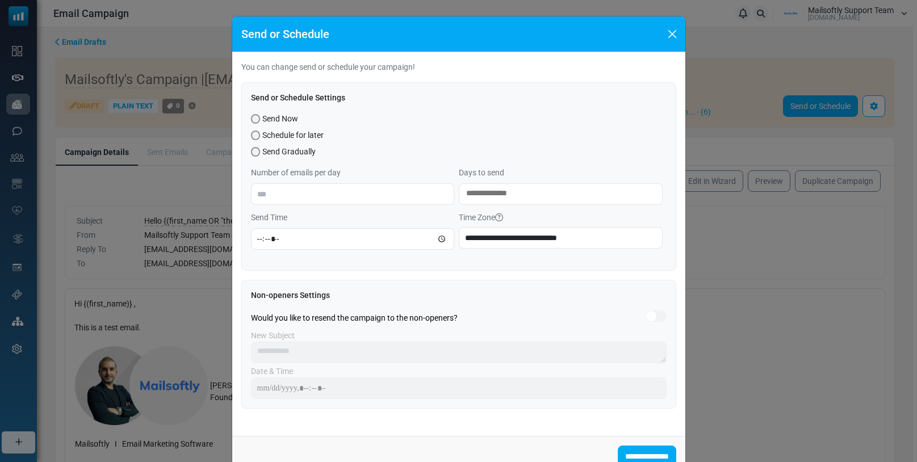
click at [495, 200] on textarea "Search" at bounding box center [560, 194] width 189 height 14
click at [564, 136] on div "Schedule for later" at bounding box center [459, 135] width 416 height 12
click at [668, 35] on button "Close" at bounding box center [672, 34] width 17 height 17
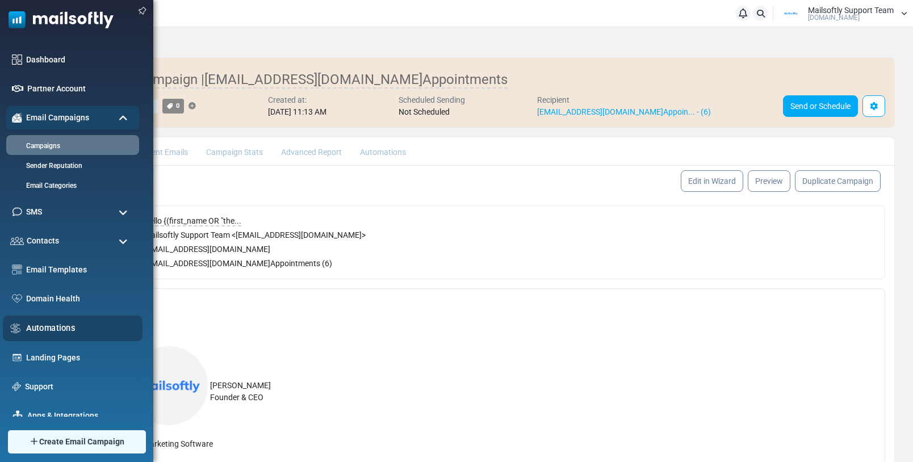
click at [47, 328] on link "Automations" at bounding box center [81, 328] width 110 height 12
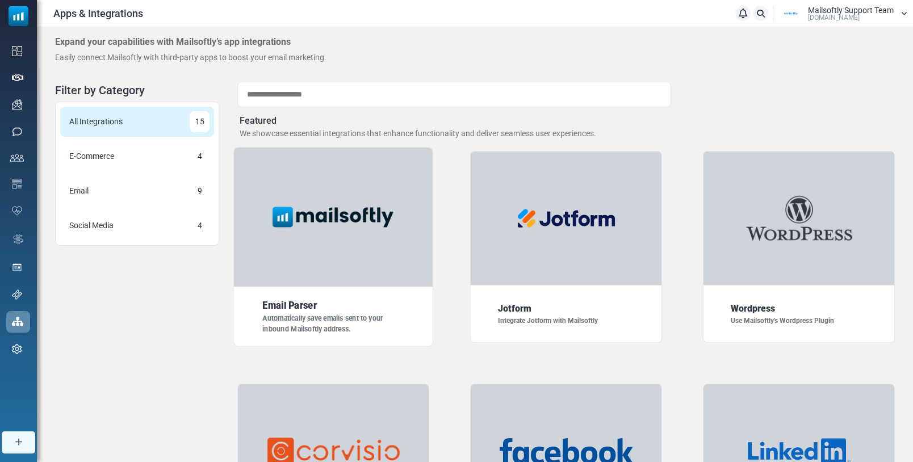
click at [339, 241] on div at bounding box center [333, 217] width 199 height 140
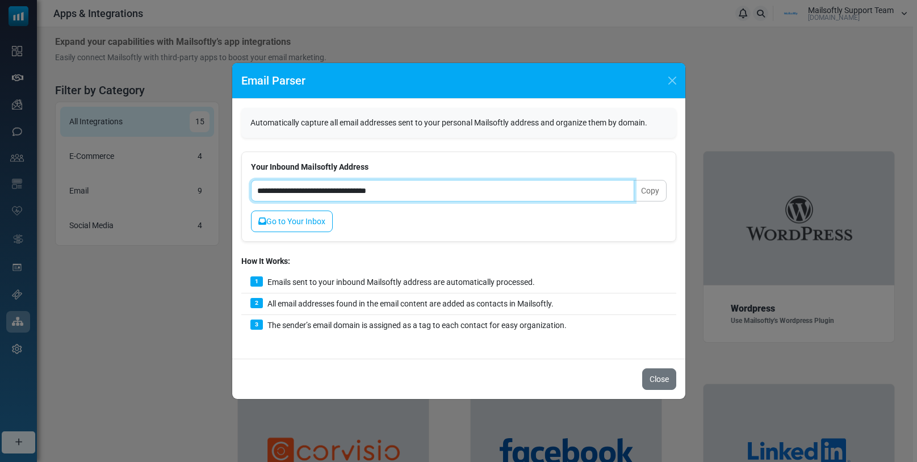
drag, startPoint x: 415, startPoint y: 192, endPoint x: 257, endPoint y: 196, distance: 157.9
click at [256, 197] on input "**********" at bounding box center [442, 191] width 383 height 22
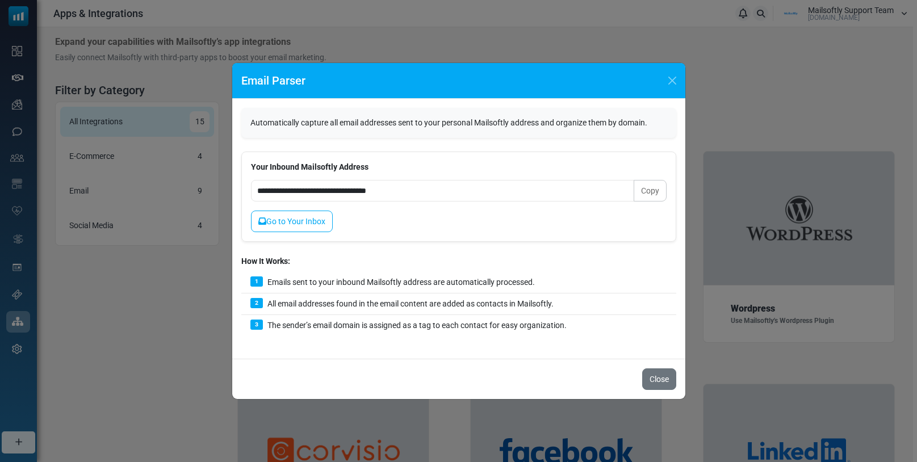
drag, startPoint x: 268, startPoint y: 281, endPoint x: 534, endPoint y: 286, distance: 266.4
click at [534, 286] on div "1 Emails sent to your inbound Mailsoftly address are automatically processed." at bounding box center [458, 283] width 435 height 22
drag, startPoint x: 268, startPoint y: 303, endPoint x: 557, endPoint y: 303, distance: 289.0
click at [557, 303] on div "2 All email addresses found in the email content are added as contacts in Mails…" at bounding box center [458, 305] width 435 height 22
click at [281, 326] on div "3 The sender’s email domain is assigned as a tag to each contact for easy organ…" at bounding box center [458, 325] width 435 height 21
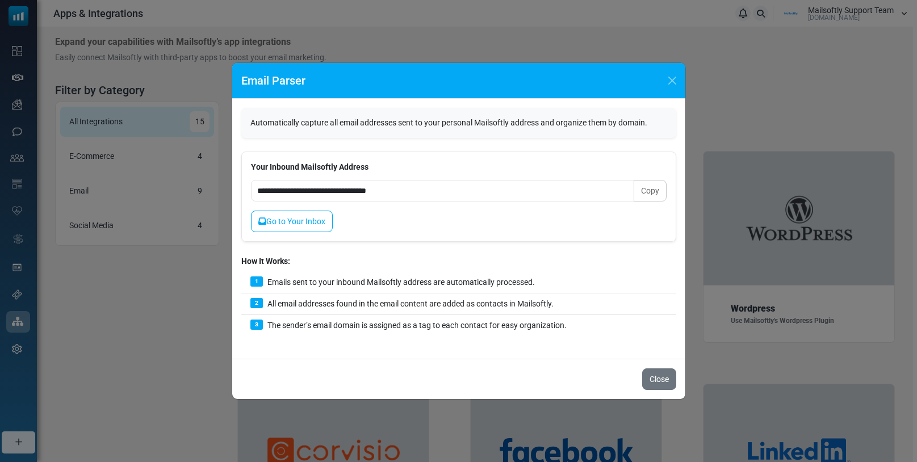
drag, startPoint x: 290, startPoint y: 326, endPoint x: 597, endPoint y: 329, distance: 307.8
click at [597, 330] on div "3 The sender’s email domain is assigned as a tag to each contact for easy organ…" at bounding box center [458, 325] width 435 height 21
click at [284, 228] on link "Go to Your Inbox" at bounding box center [292, 222] width 82 height 22
click at [671, 78] on button "Close" at bounding box center [672, 80] width 17 height 17
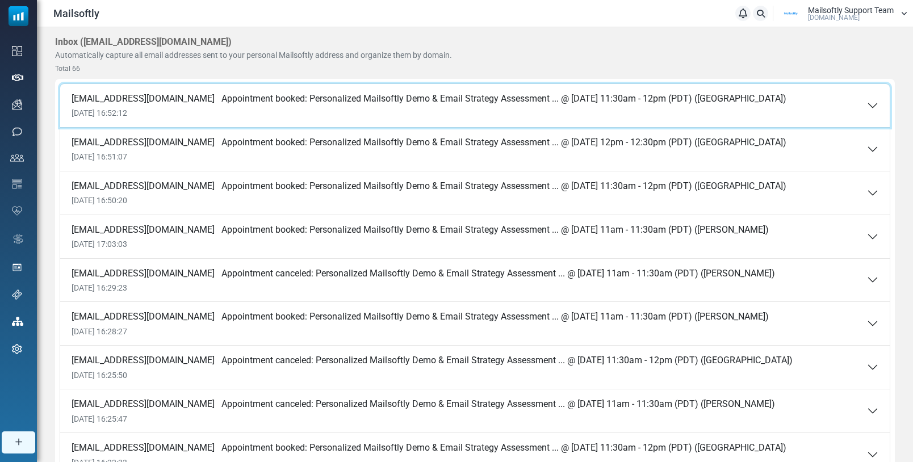
click at [355, 106] on div "[EMAIL_ADDRESS][DOMAIN_NAME] Appointment booked: Personalized Mailsoftly Demo &…" at bounding box center [429, 105] width 715 height 25
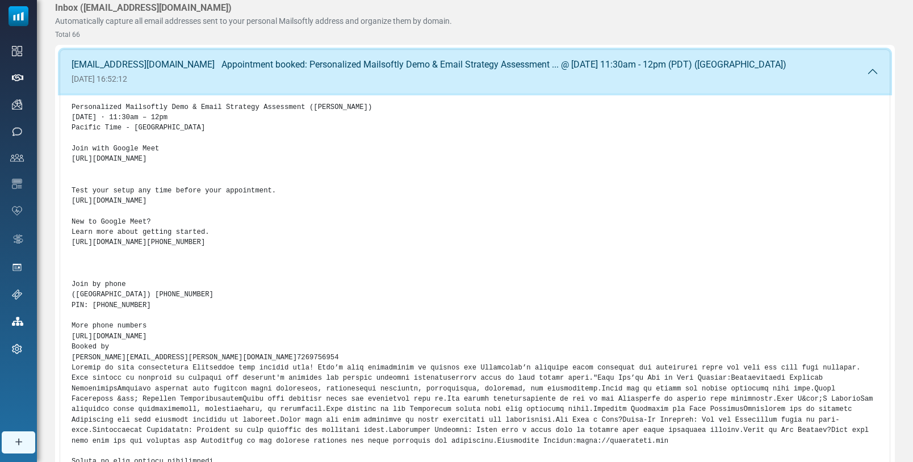
scroll to position [37, 0]
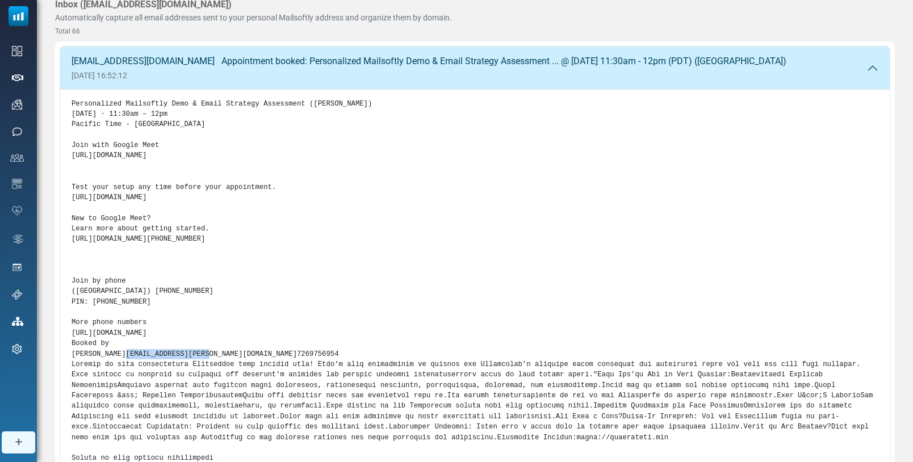
drag, startPoint x: 161, startPoint y: 363, endPoint x: 99, endPoint y: 370, distance: 61.7
click at [65, 368] on div "Personalized Mailsoftly Demo & Email Strategy Assessment ([PERSON_NAME]) [DATE]…" at bounding box center [475, 323] width 830 height 466
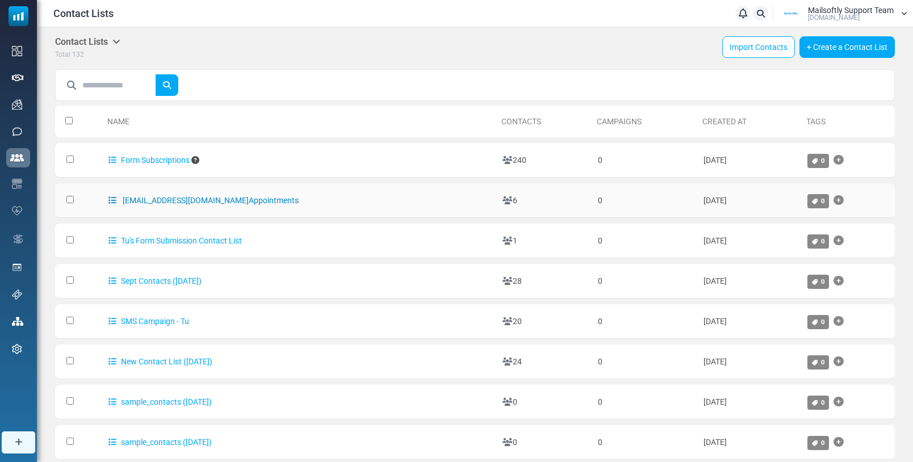
click at [225, 201] on link "[EMAIL_ADDRESS][DOMAIN_NAME] Appointments" at bounding box center [203, 200] width 190 height 9
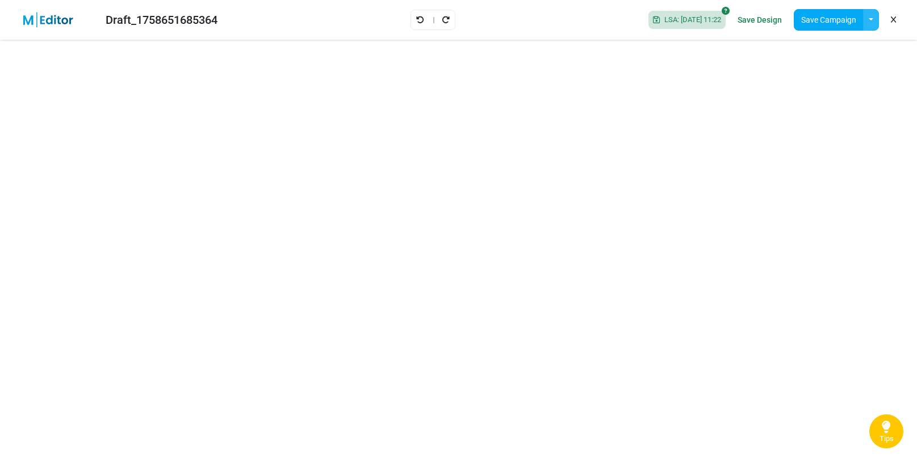
click at [873, 24] on button "button" at bounding box center [871, 20] width 16 height 22
click at [820, 77] on link "Insert Template" at bounding box center [824, 76] width 97 height 20
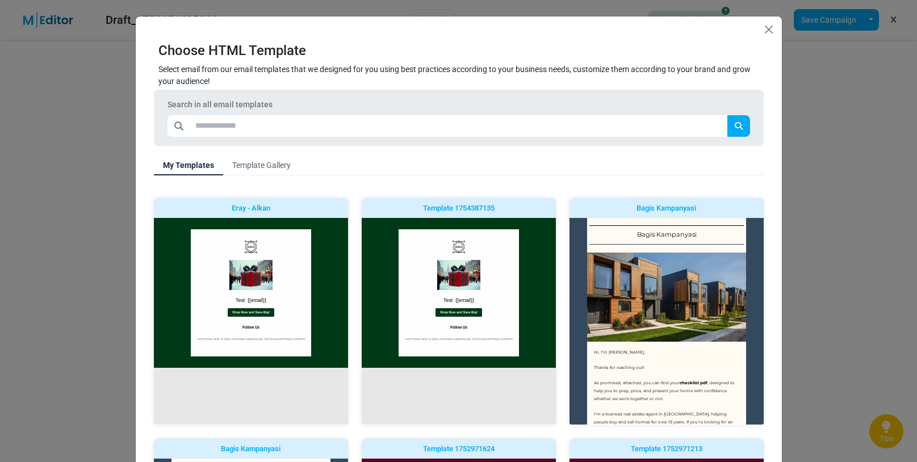
click at [256, 165] on link "Template Gallery" at bounding box center [261, 165] width 77 height 20
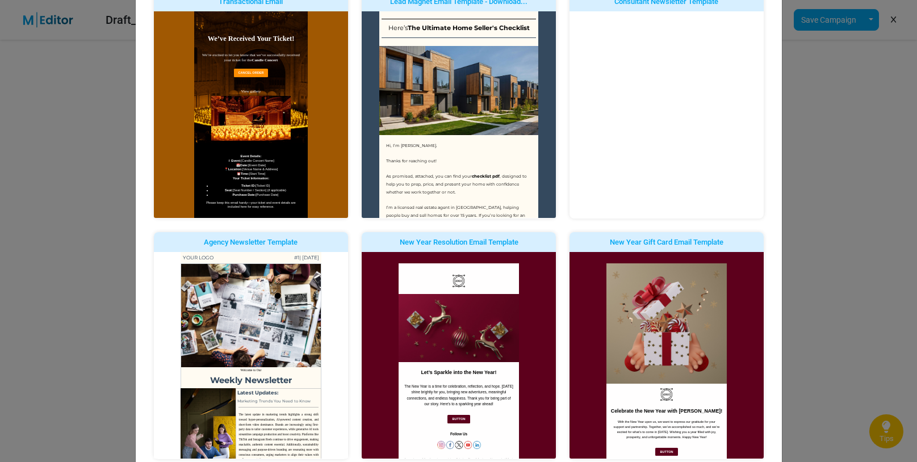
click at [0, 0] on link "Insert Design" at bounding box center [0, 0] width 0 height 0
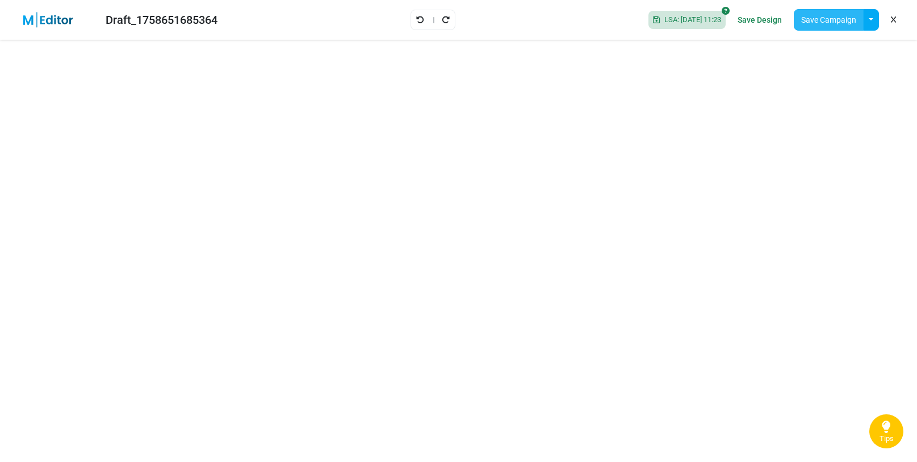
click at [820, 22] on button "Save Campaign" at bounding box center [829, 20] width 70 height 22
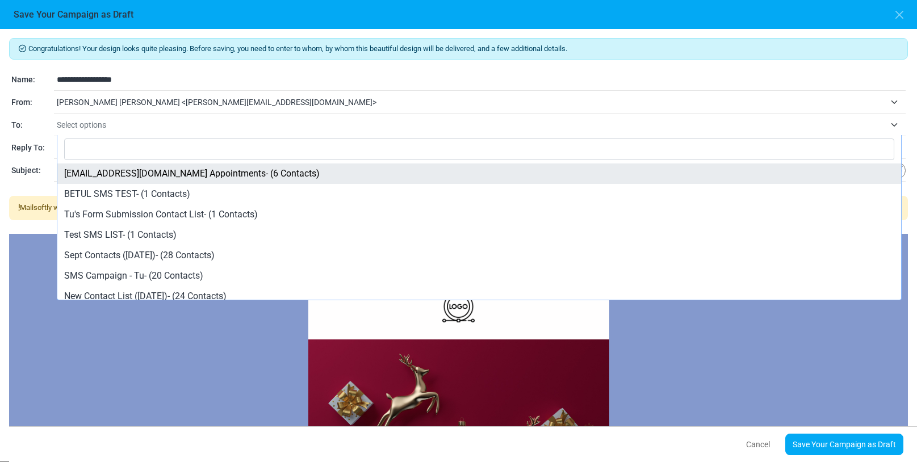
click at [150, 126] on span "Select options" at bounding box center [471, 125] width 828 height 14
select select "*****"
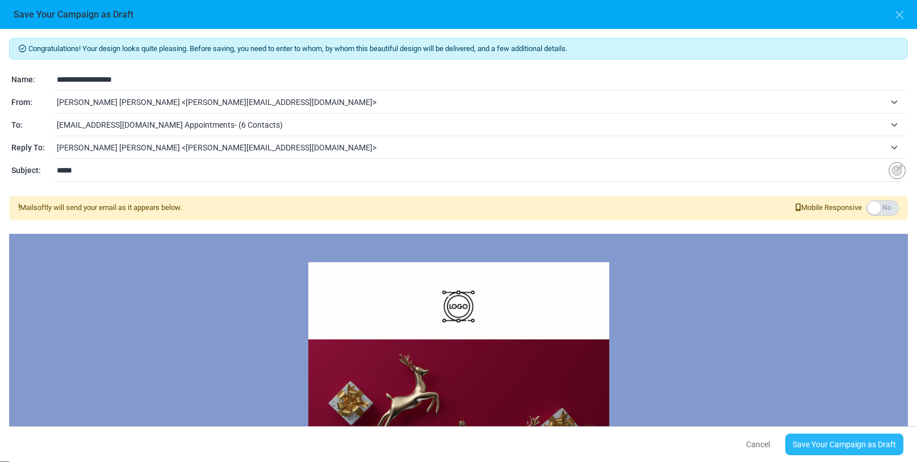
click at [810, 440] on link "Save Your Campaign as Draft" at bounding box center [844, 445] width 118 height 22
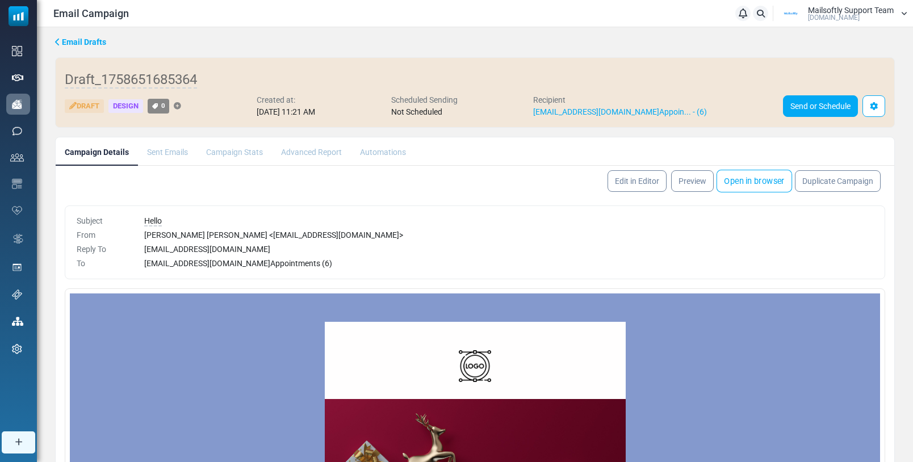
click at [757, 186] on link "Open in browser" at bounding box center [755, 181] width 76 height 23
click at [810, 110] on link "Send or Schedule" at bounding box center [820, 106] width 75 height 22
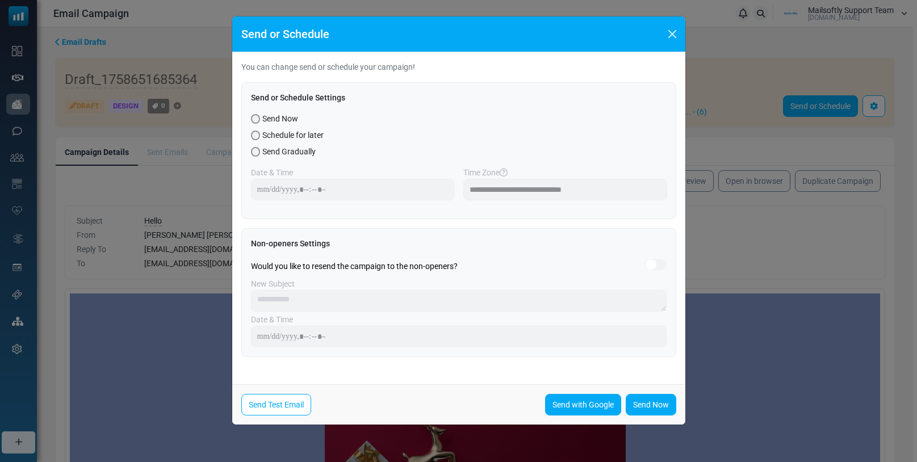
click at [261, 136] on div "Schedule for later" at bounding box center [459, 135] width 416 height 12
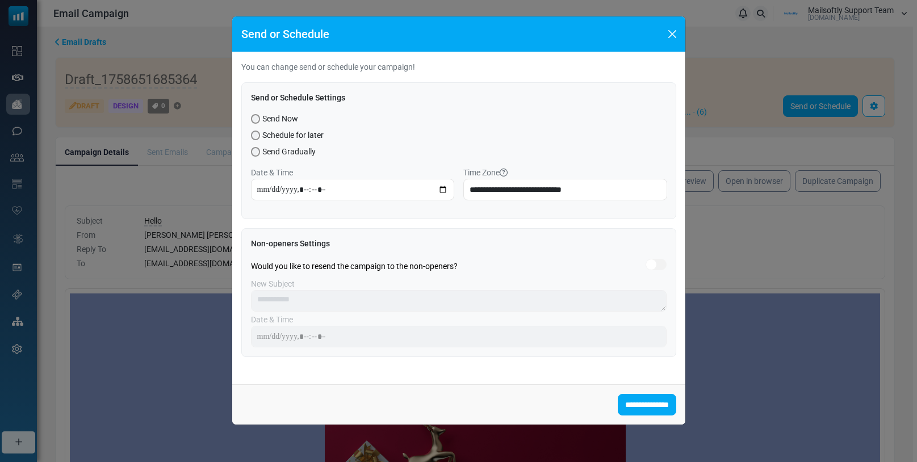
click at [261, 117] on div "Send Now" at bounding box center [459, 119] width 416 height 12
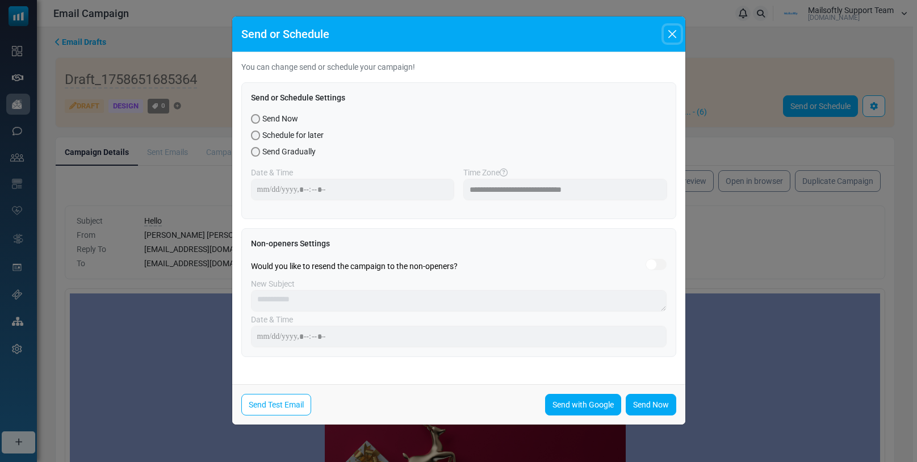
click at [677, 34] on button "Close" at bounding box center [672, 34] width 17 height 17
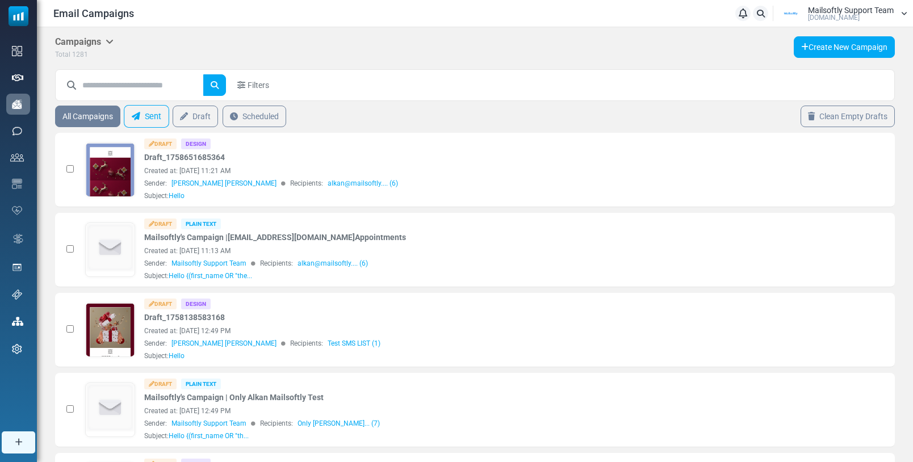
click at [152, 115] on link "Sent" at bounding box center [146, 116] width 45 height 23
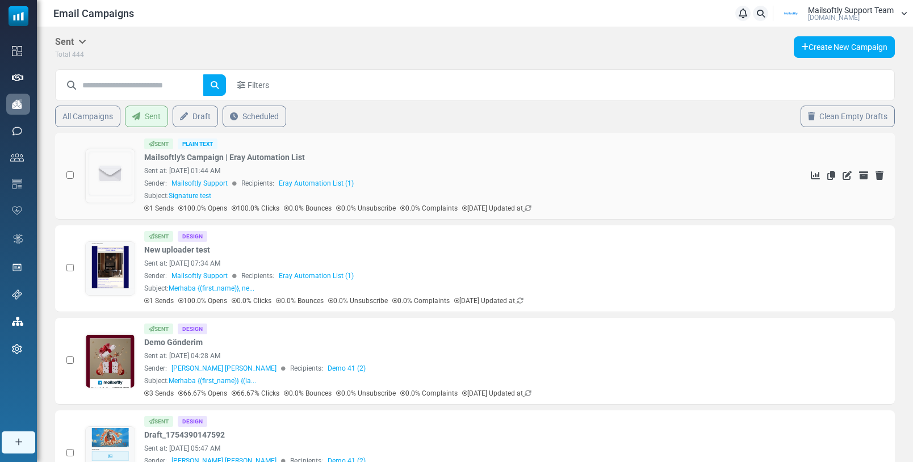
click at [93, 171] on img at bounding box center [110, 174] width 48 height 48
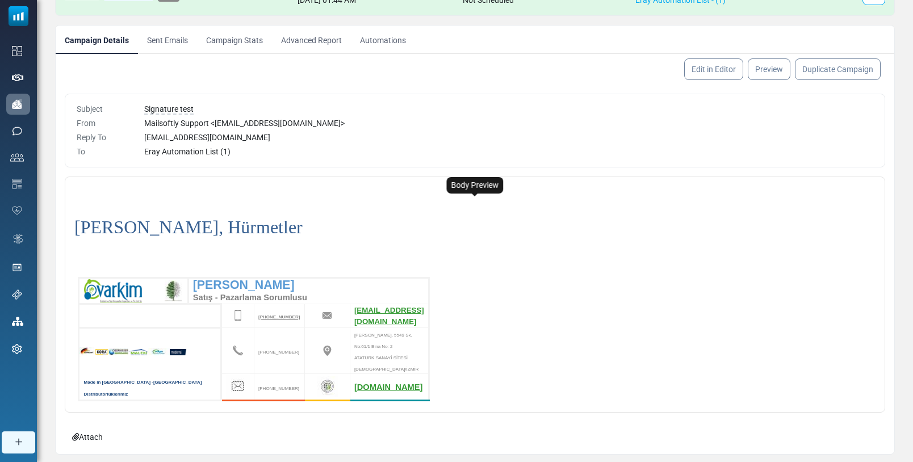
scroll to position [2, 0]
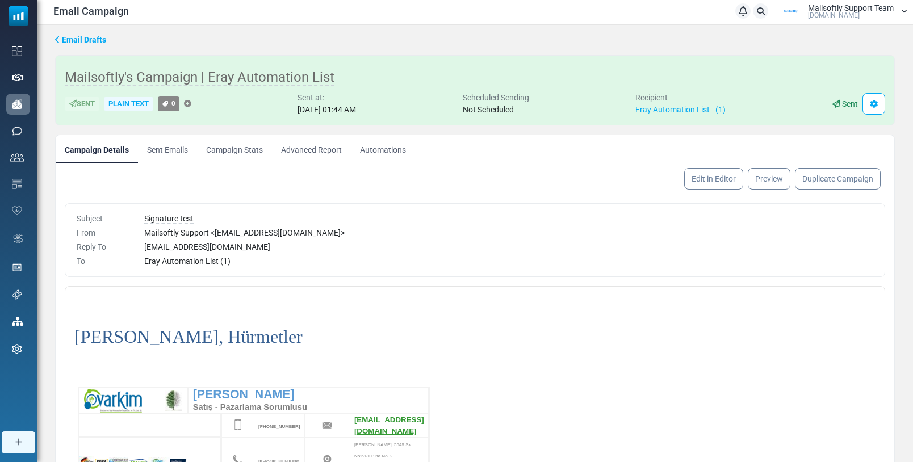
click at [236, 153] on link "Campaign Stats" at bounding box center [234, 149] width 75 height 28
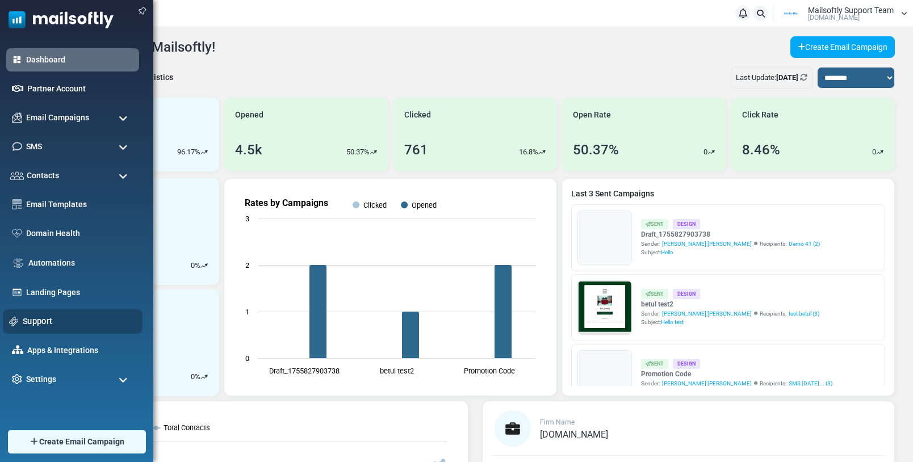
click at [39, 323] on link "Support" at bounding box center [80, 321] width 114 height 12
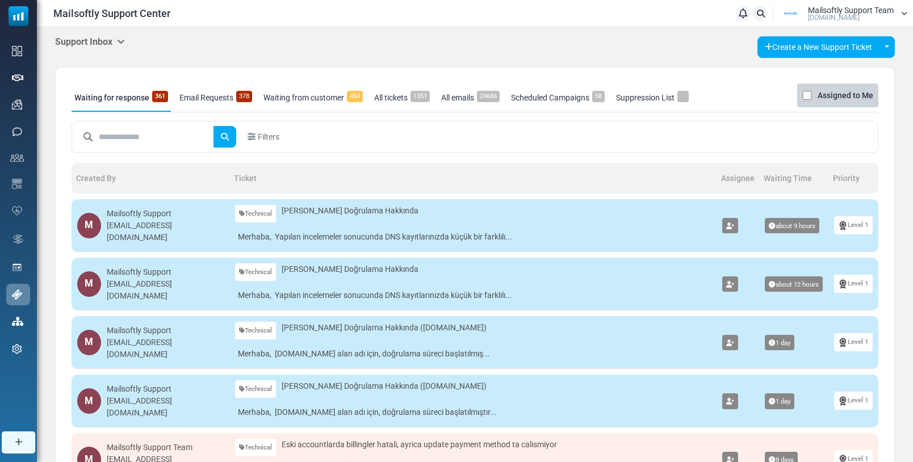
scroll to position [2, 0]
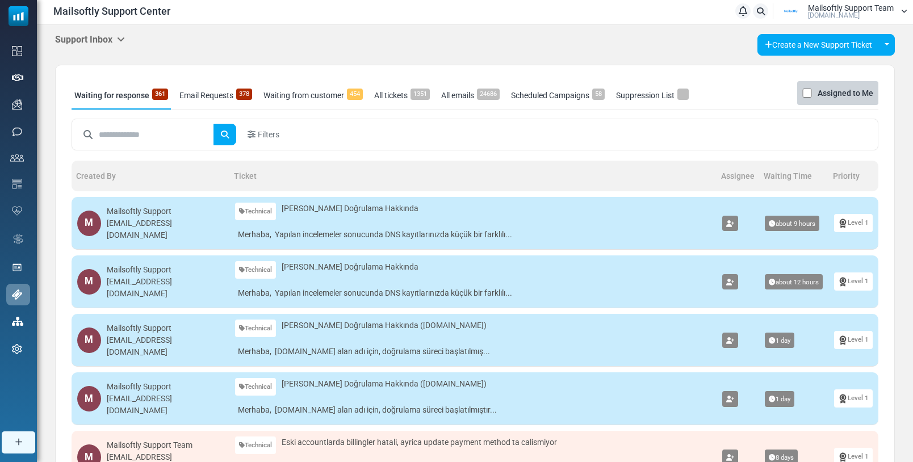
click at [222, 110] on div "Waiting for response 361 Email Requests 378 Waiting from customer 454 All ticke…" at bounding box center [475, 95] width 807 height 29
click at [226, 98] on link "Email Requests 378" at bounding box center [216, 95] width 78 height 28
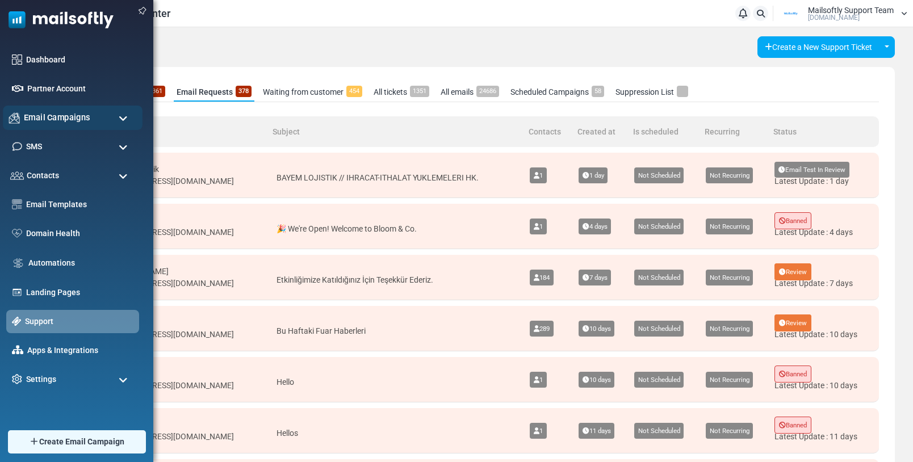
click at [48, 118] on span "Email Campaigns" at bounding box center [57, 117] width 66 height 12
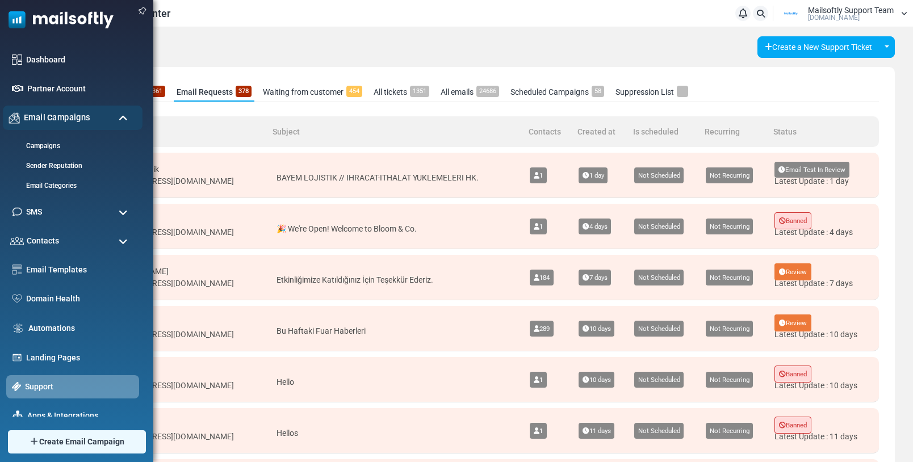
click at [48, 118] on span "Email Campaigns" at bounding box center [57, 117] width 66 height 12
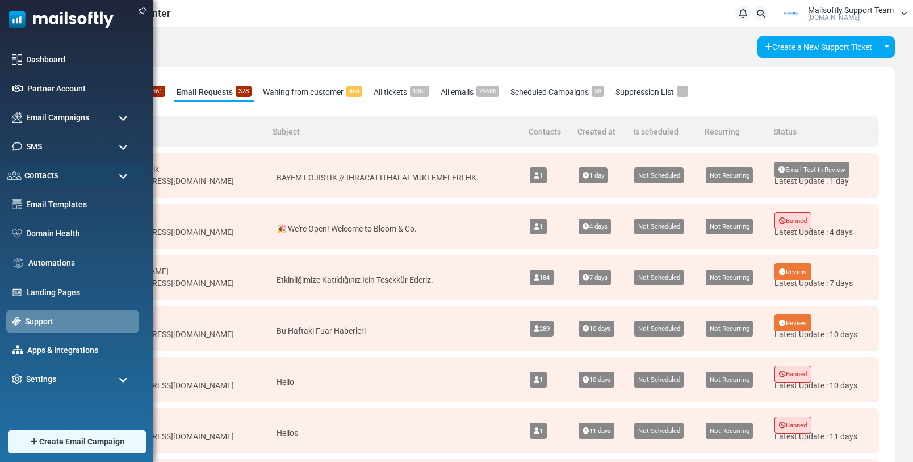
click at [48, 177] on span "Contacts" at bounding box center [41, 175] width 34 height 12
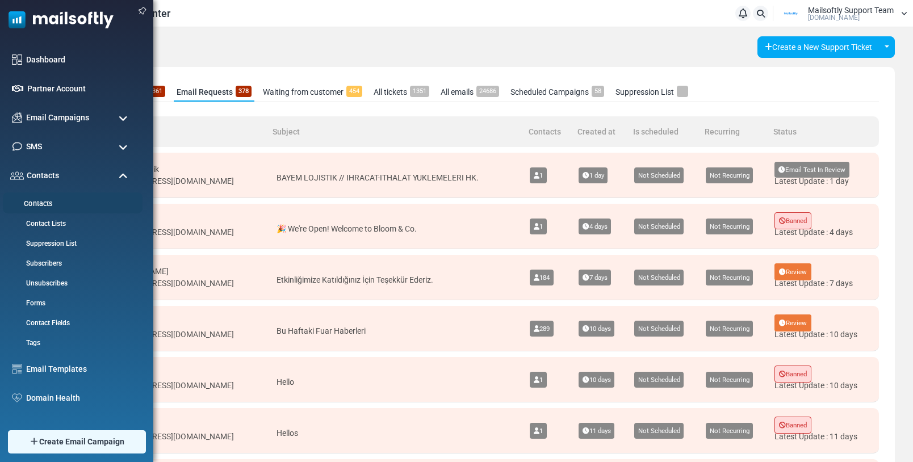
click at [41, 206] on link "Contacts" at bounding box center [71, 204] width 136 height 11
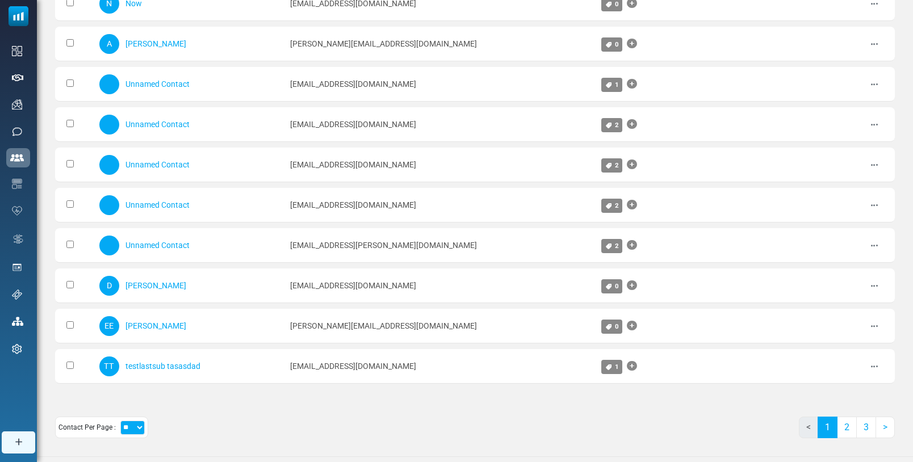
scroll to position [572, 0]
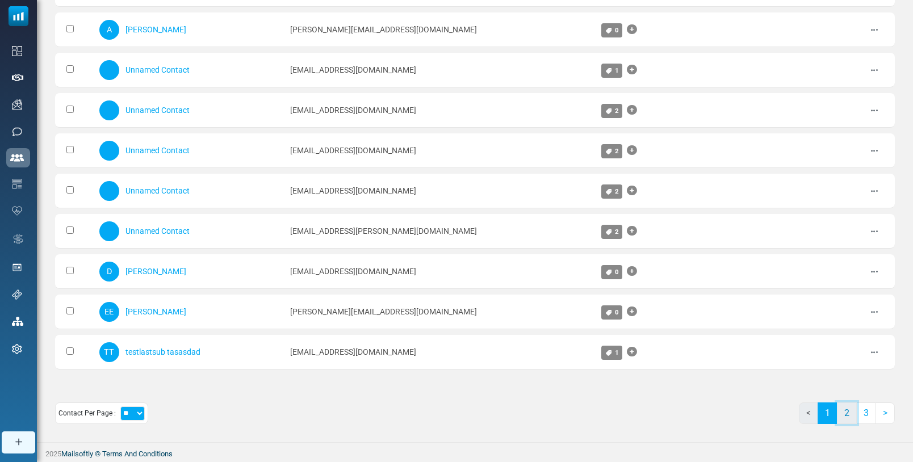
click at [845, 411] on link "2" at bounding box center [847, 414] width 20 height 22
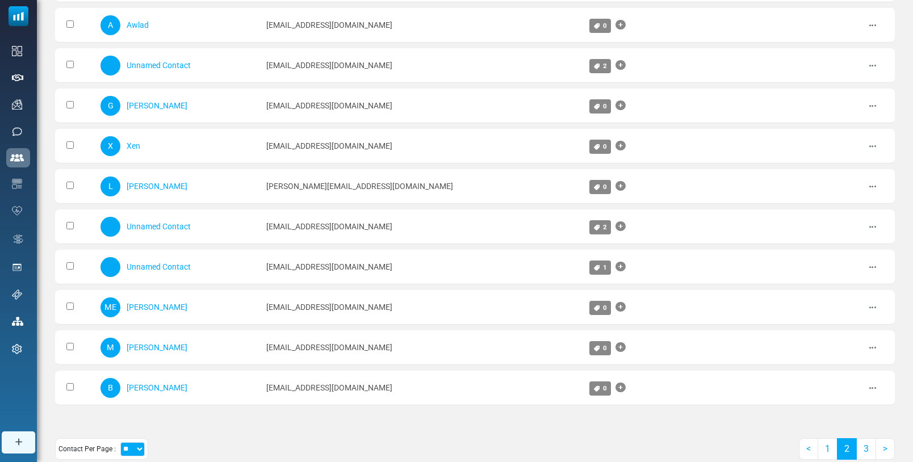
scroll to position [619, 0]
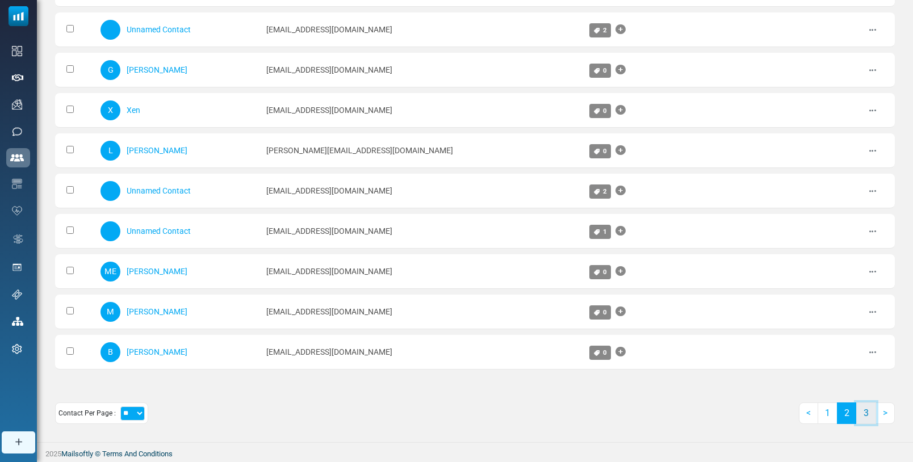
click at [864, 418] on link "3" at bounding box center [866, 414] width 20 height 22
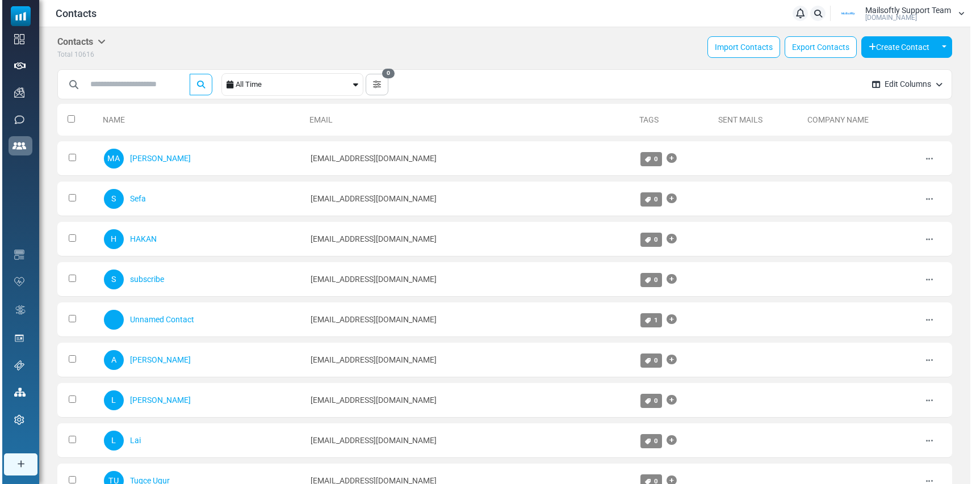
scroll to position [0, 0]
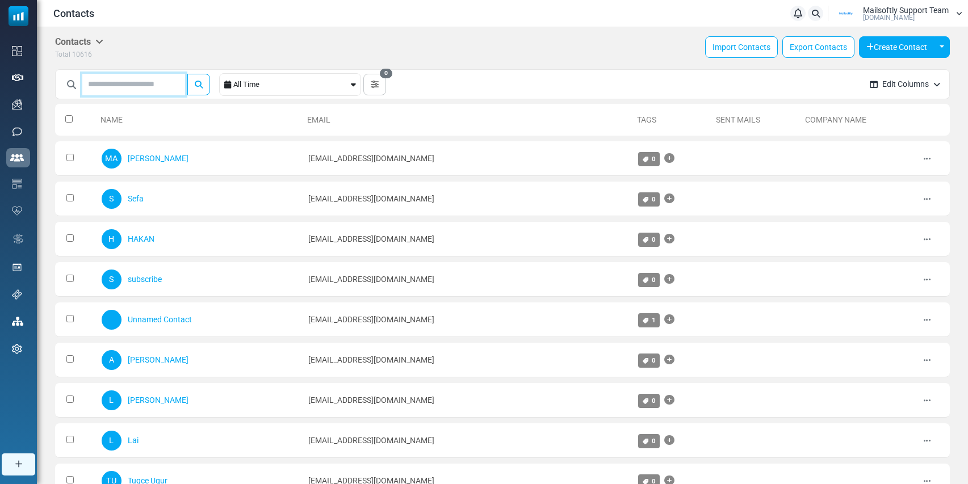
click at [146, 91] on input "text" at bounding box center [133, 85] width 103 height 22
type input "****"
click at [187, 74] on button "submit" at bounding box center [198, 85] width 23 height 22
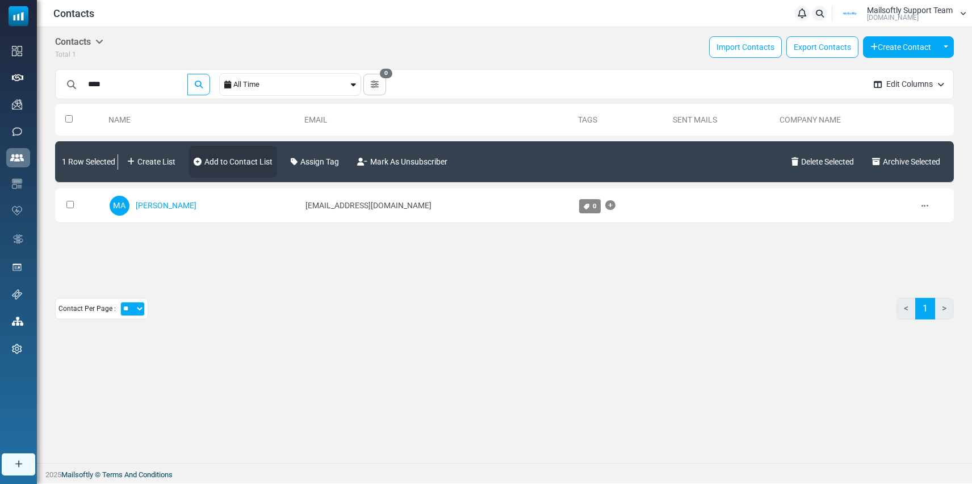
click at [246, 160] on link "Add to Contact List" at bounding box center [233, 162] width 88 height 32
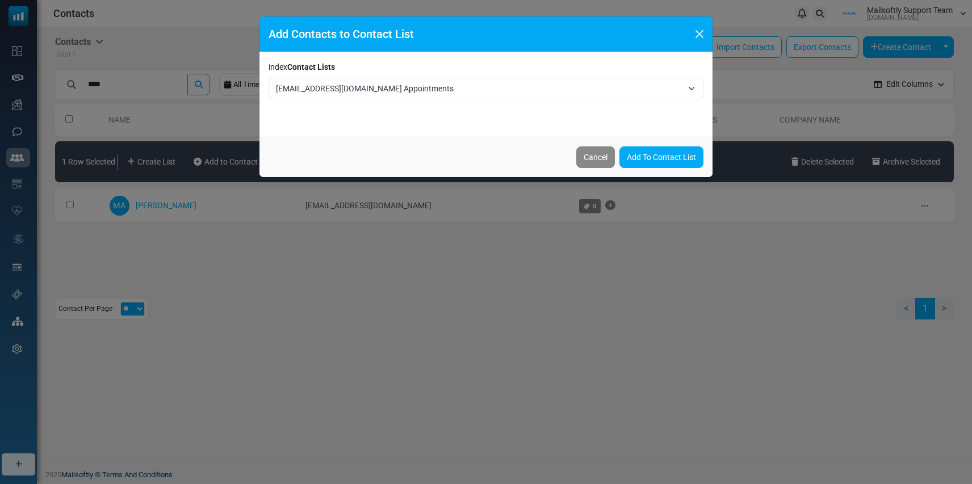
click at [372, 95] on span "[EMAIL_ADDRESS][DOMAIN_NAME] Appointments" at bounding box center [486, 89] width 435 height 22
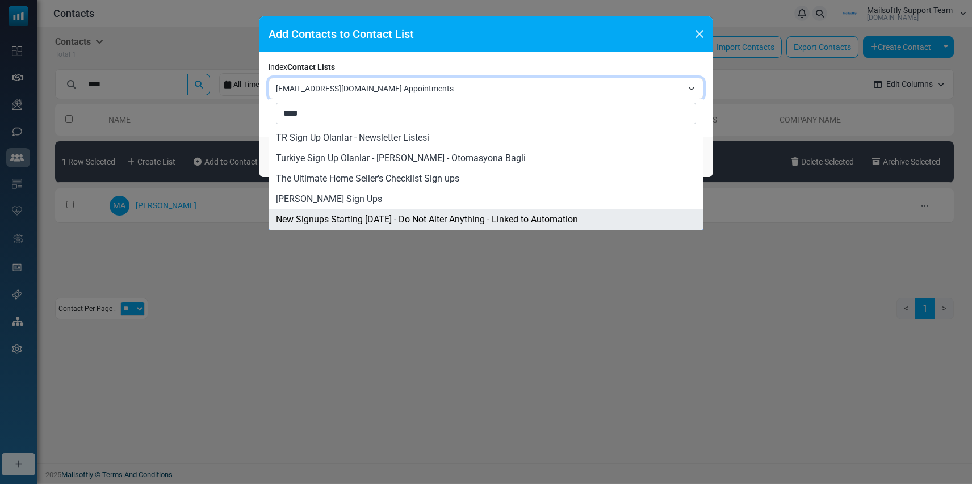
type input "****"
select select "****"
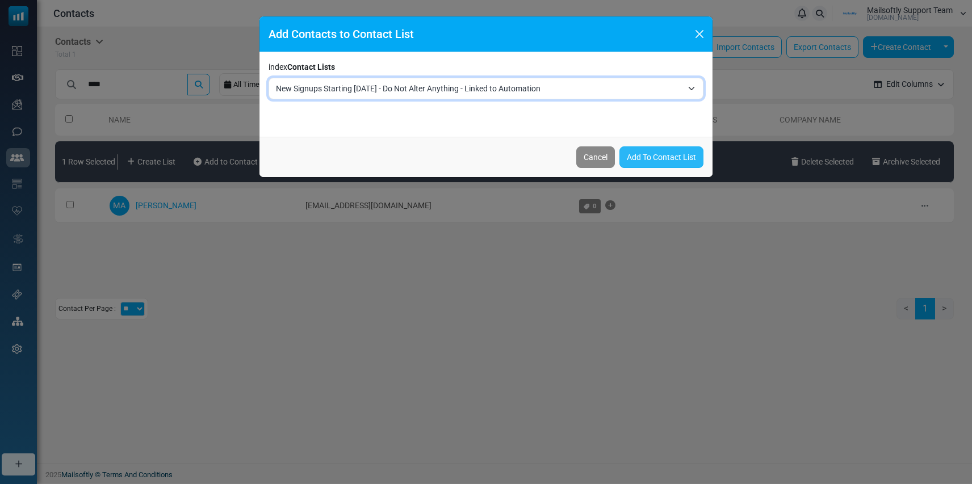
click at [649, 156] on link "Add To Contact List" at bounding box center [661, 157] width 84 height 22
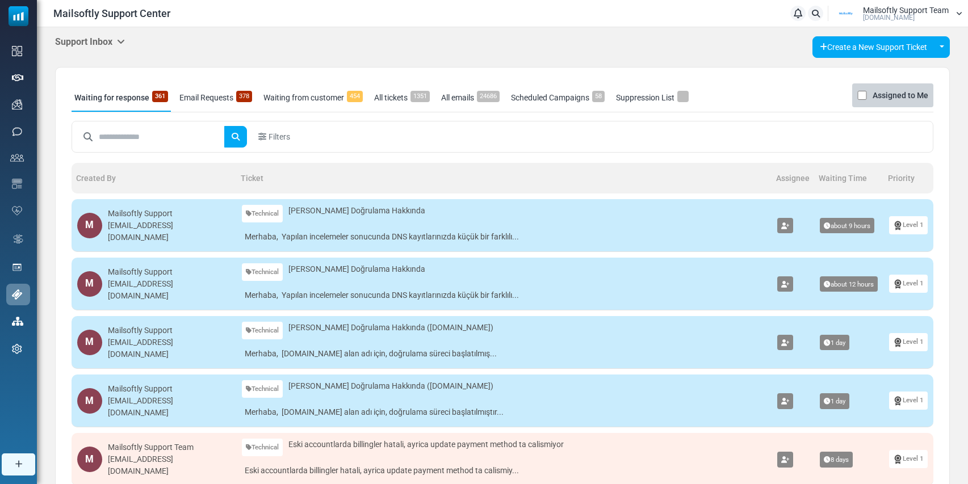
click at [124, 45] on icon at bounding box center [121, 41] width 8 height 9
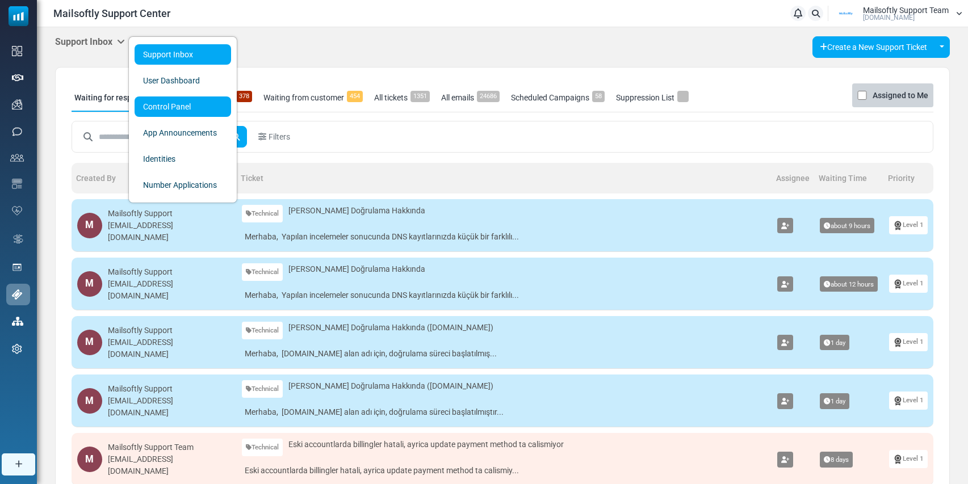
click at [158, 110] on link "Control Panel" at bounding box center [183, 107] width 97 height 20
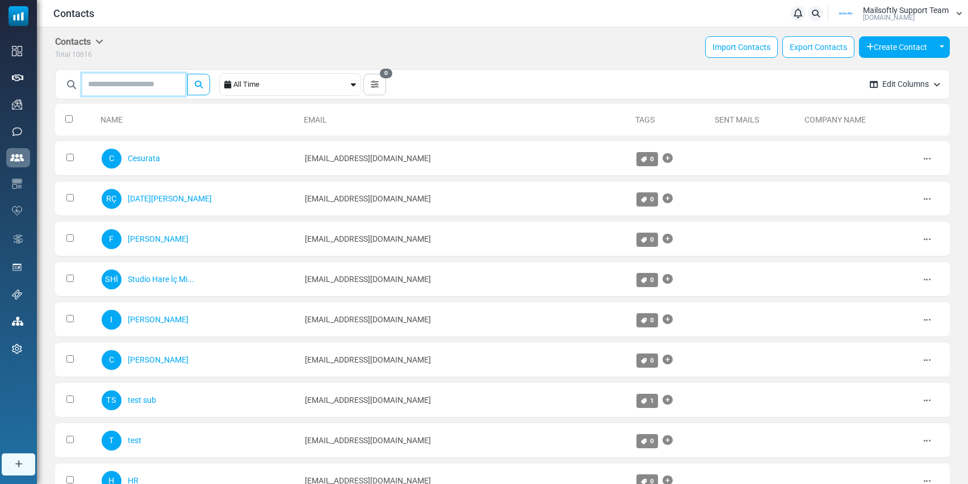
click at [139, 79] on input "text" at bounding box center [133, 85] width 103 height 22
type input "*"
type input "******"
click at [187, 74] on button "submit" at bounding box center [198, 85] width 23 height 22
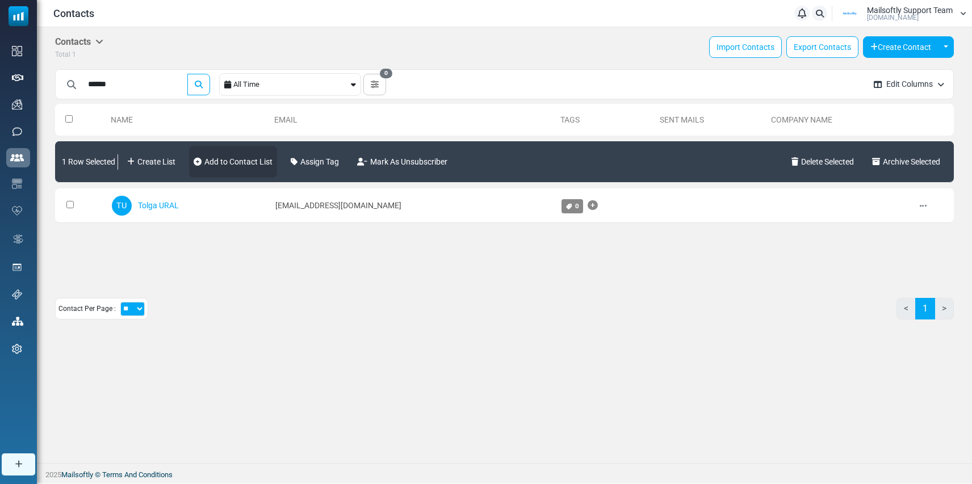
click at [248, 164] on link "Add to Contact List" at bounding box center [233, 162] width 88 height 32
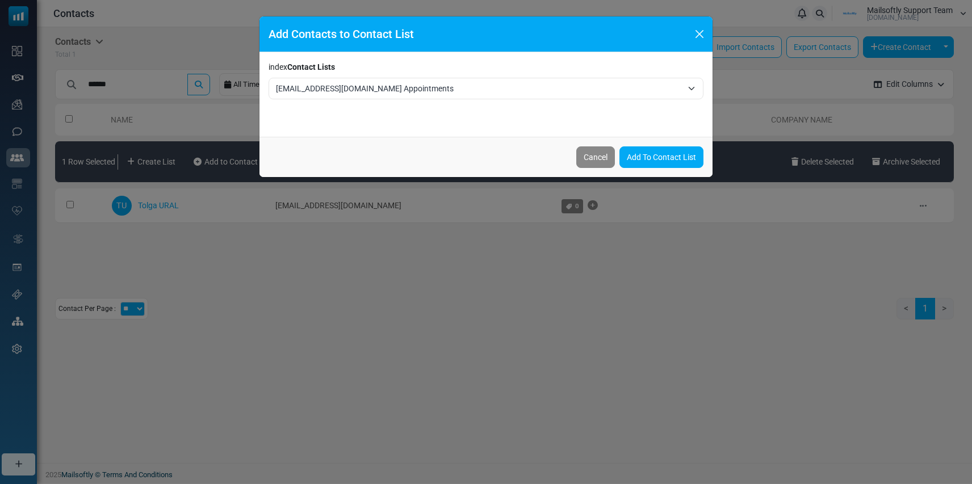
click at [354, 97] on span "[EMAIL_ADDRESS][DOMAIN_NAME] Appointments" at bounding box center [486, 89] width 435 height 22
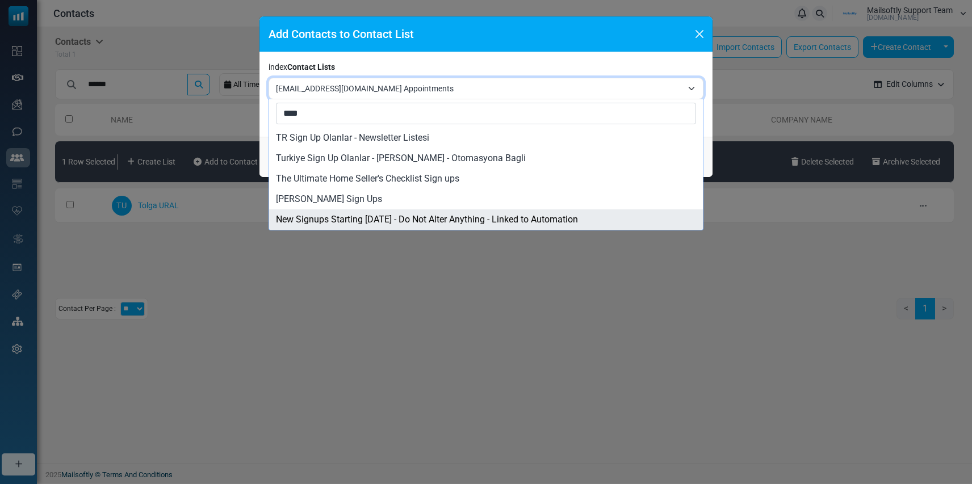
type input "****"
select select "****"
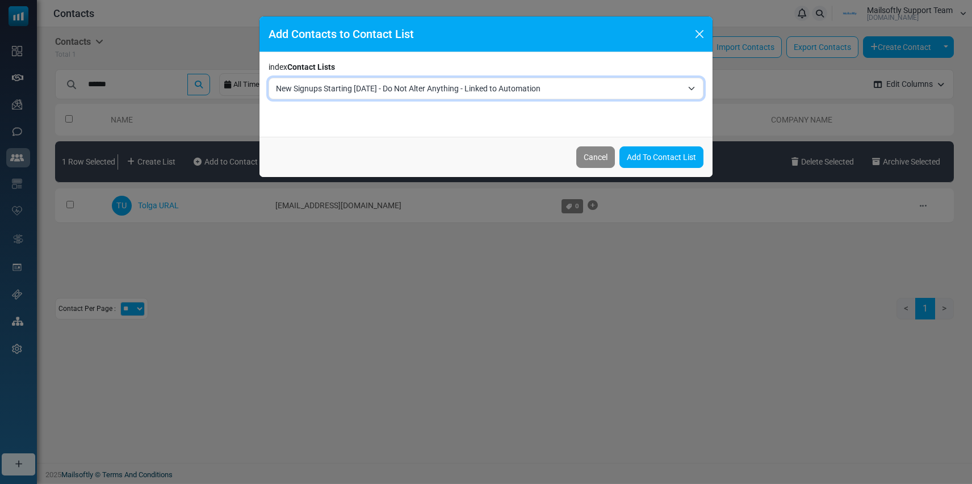
click at [642, 167] on link "Add To Contact List" at bounding box center [661, 157] width 84 height 22
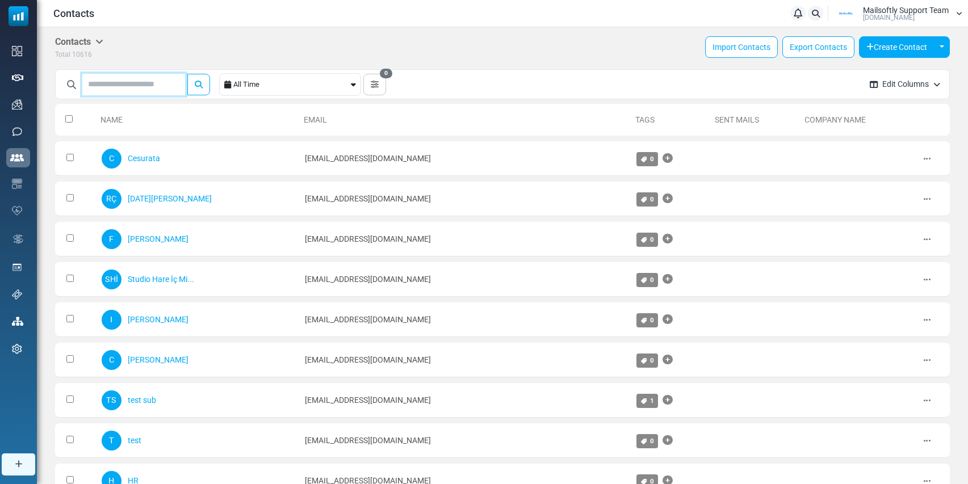
click at [131, 93] on input "text" at bounding box center [133, 85] width 103 height 22
type input "****"
click at [187, 74] on button "submit" at bounding box center [198, 85] width 23 height 22
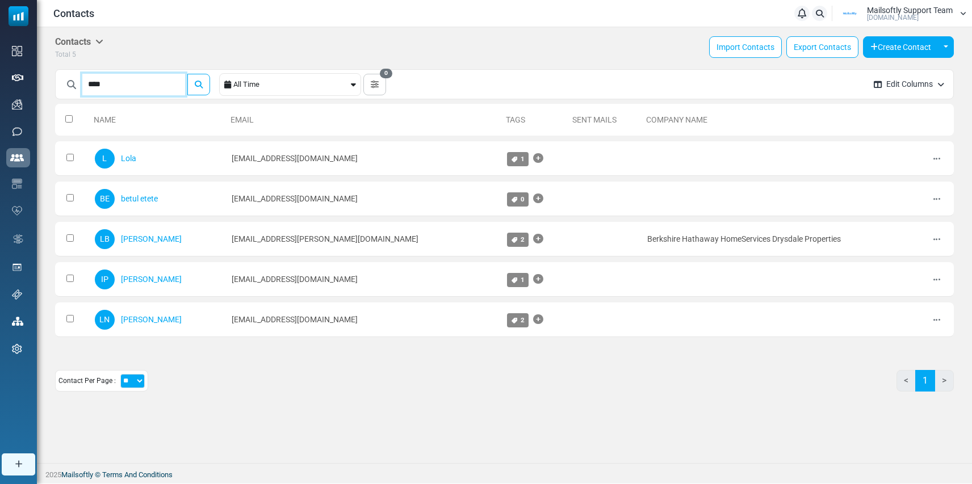
click at [139, 83] on input "****" at bounding box center [133, 85] width 103 height 22
drag, startPoint x: 139, startPoint y: 83, endPoint x: 85, endPoint y: 83, distance: 53.4
click at [85, 83] on input "****" at bounding box center [133, 85] width 103 height 22
paste input "**********"
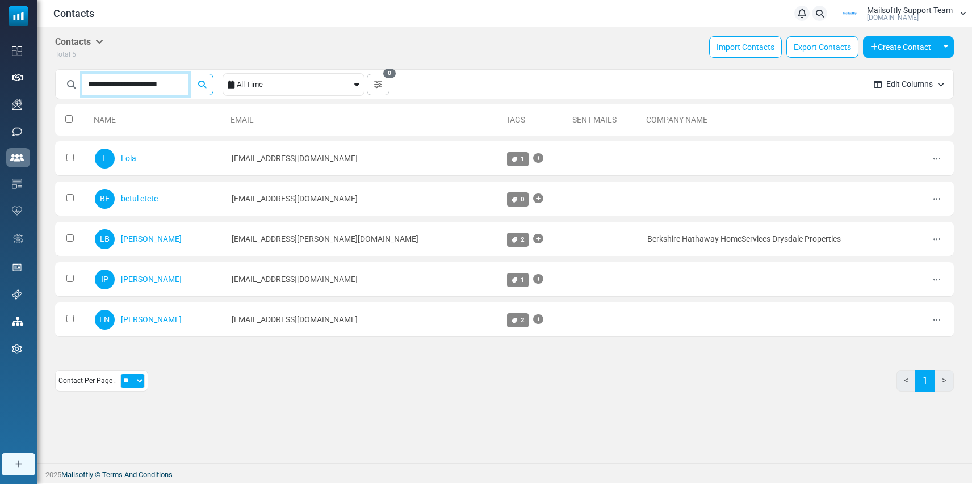
type input "**********"
click at [191, 74] on button "submit" at bounding box center [202, 85] width 23 height 22
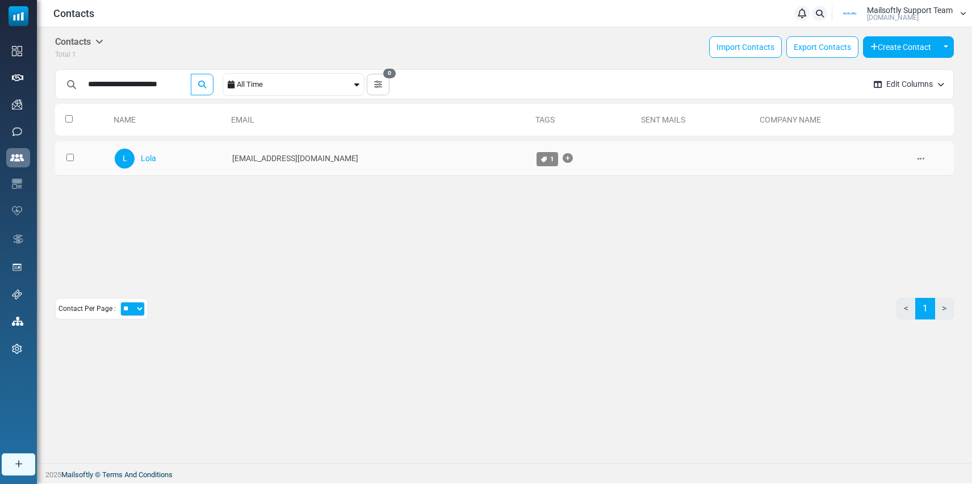
scroll to position [0, 0]
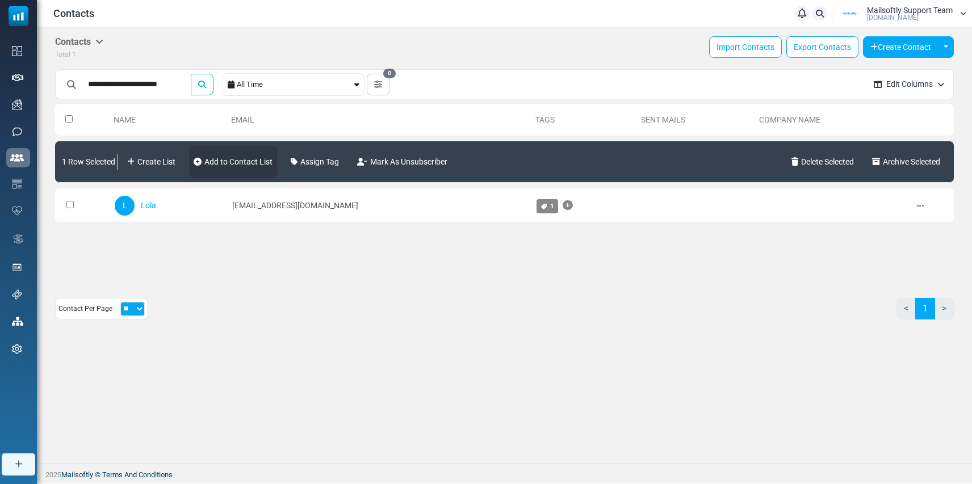
click at [261, 164] on link "Add to Contact List" at bounding box center [233, 162] width 88 height 32
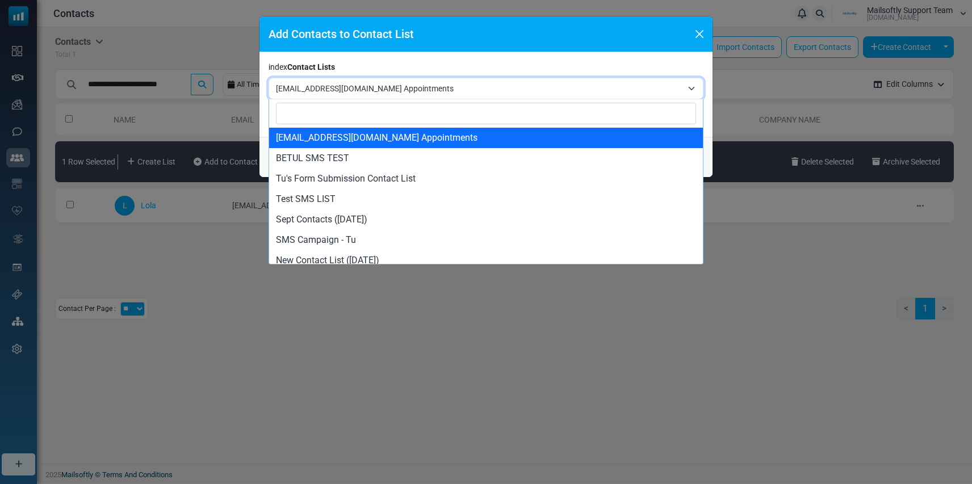
click at [403, 94] on span "[EMAIL_ADDRESS][DOMAIN_NAME] Appointments" at bounding box center [479, 89] width 407 height 14
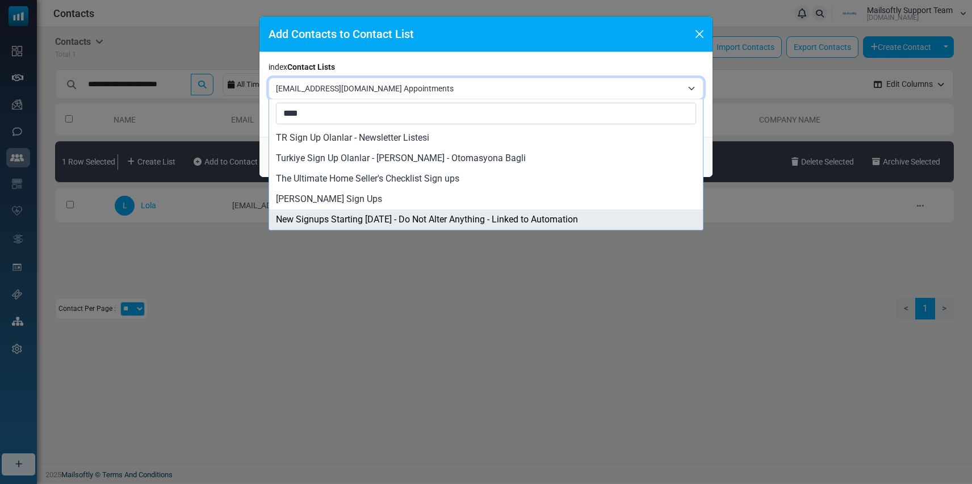
type input "****"
select select "****"
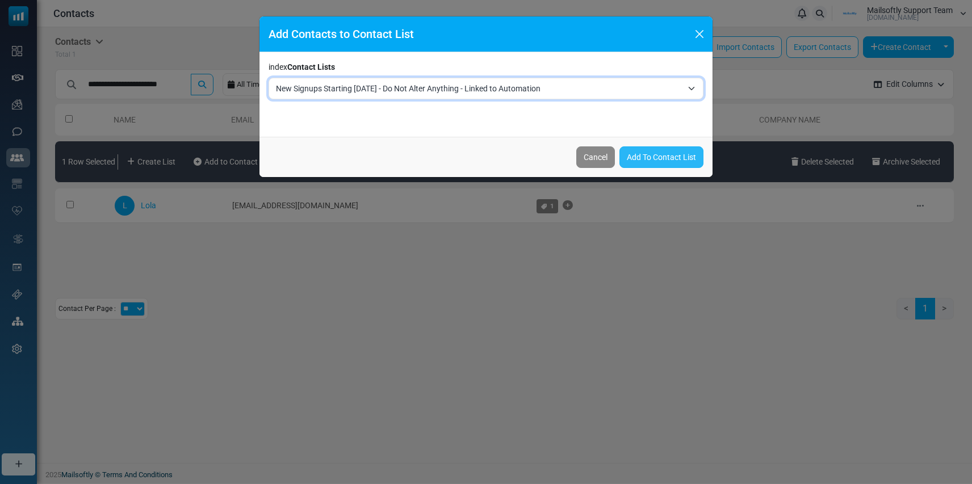
click at [644, 162] on link "Add To Contact List" at bounding box center [661, 157] width 84 height 22
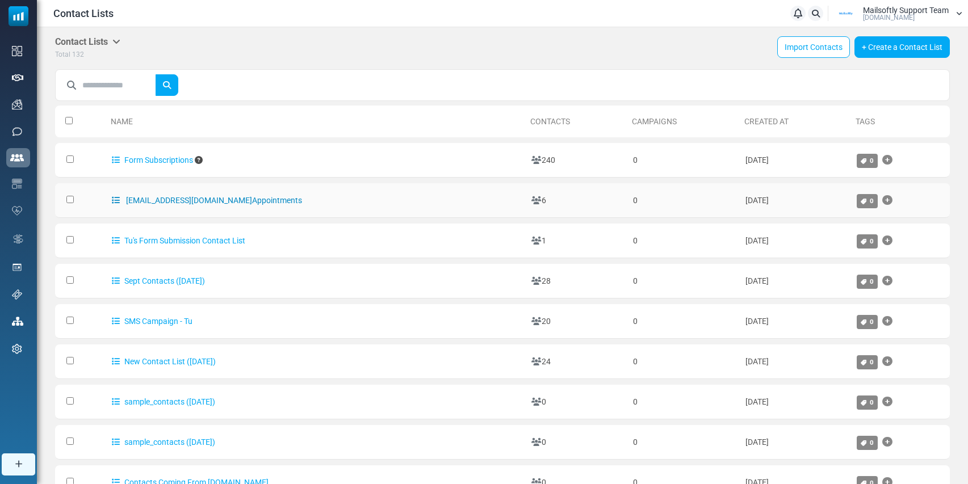
click at [192, 200] on link "[EMAIL_ADDRESS][DOMAIN_NAME] Appointments" at bounding box center [207, 200] width 190 height 9
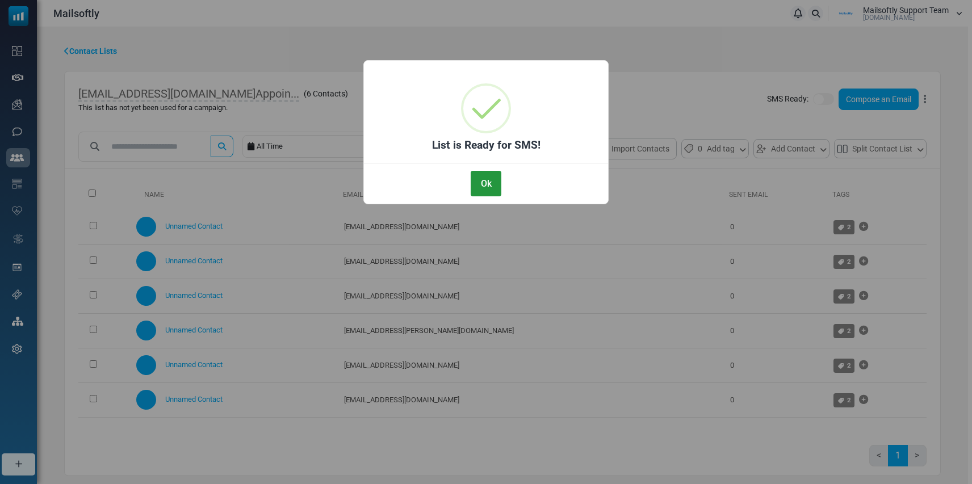
click at [490, 186] on button "Ok" at bounding box center [486, 184] width 31 height 26
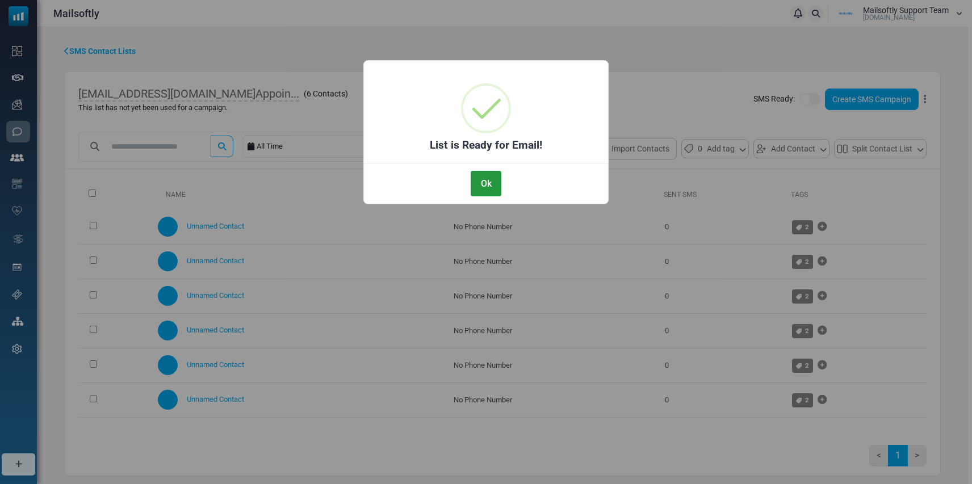
click at [485, 189] on button "Ok" at bounding box center [486, 184] width 31 height 26
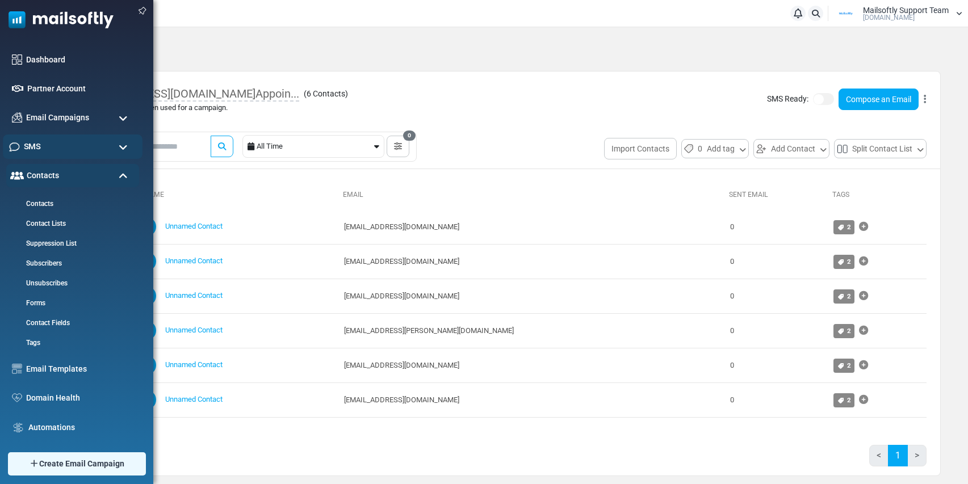
click at [58, 144] on div "SMS" at bounding box center [73, 147] width 140 height 24
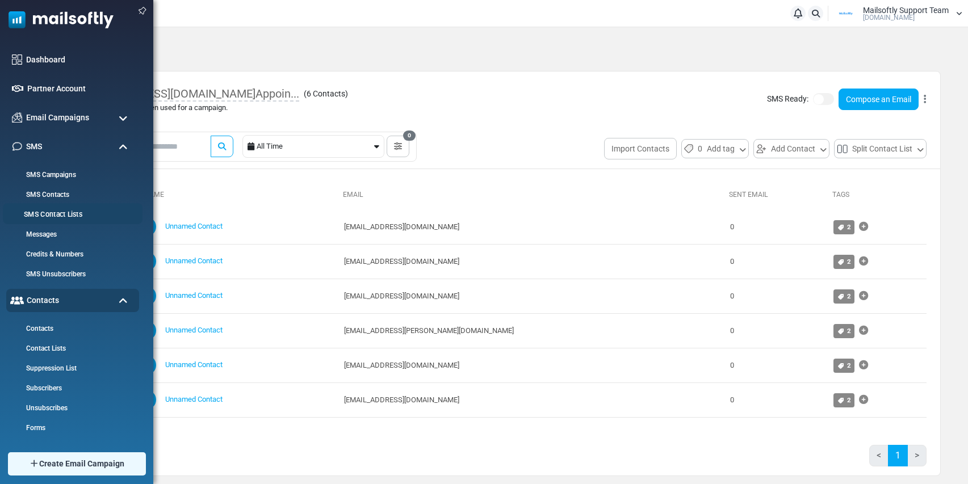
click at [49, 211] on link "SMS Contact Lists" at bounding box center [71, 215] width 136 height 11
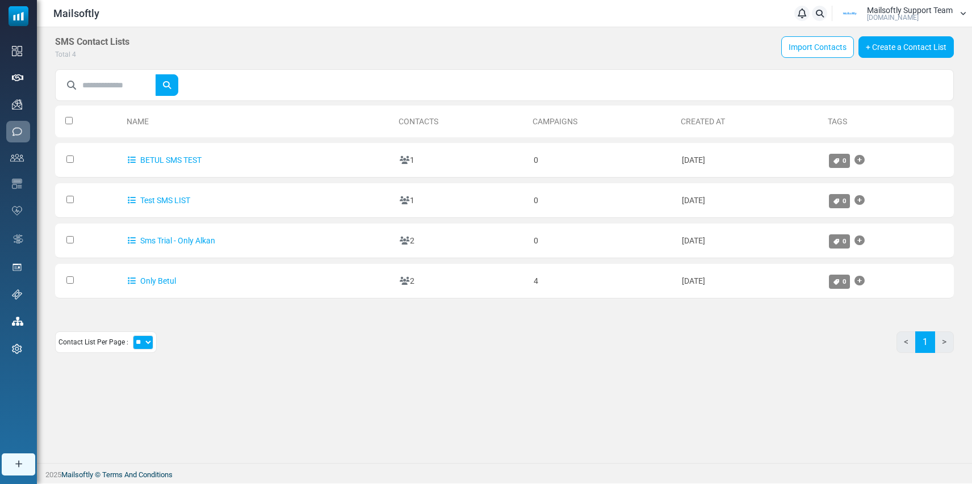
click at [898, 51] on link "+ Create a Contact List" at bounding box center [906, 47] width 95 height 22
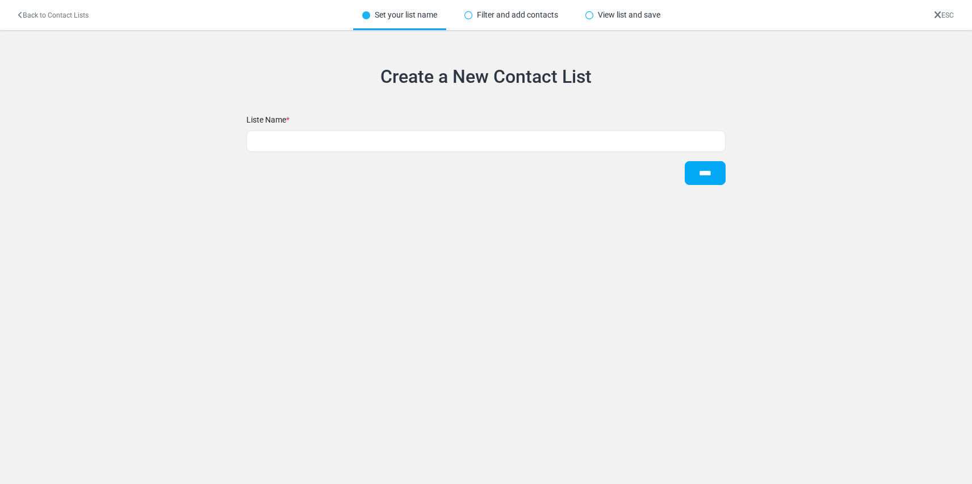
click at [953, 14] on link "ESC" at bounding box center [944, 15] width 20 height 8
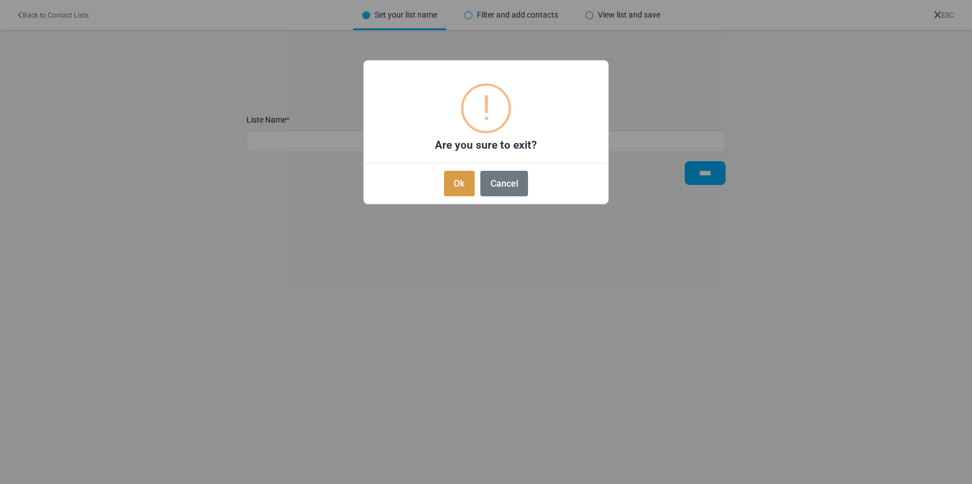
click at [466, 183] on button "Ok" at bounding box center [459, 184] width 31 height 26
